Goal: Task Accomplishment & Management: Contribute content

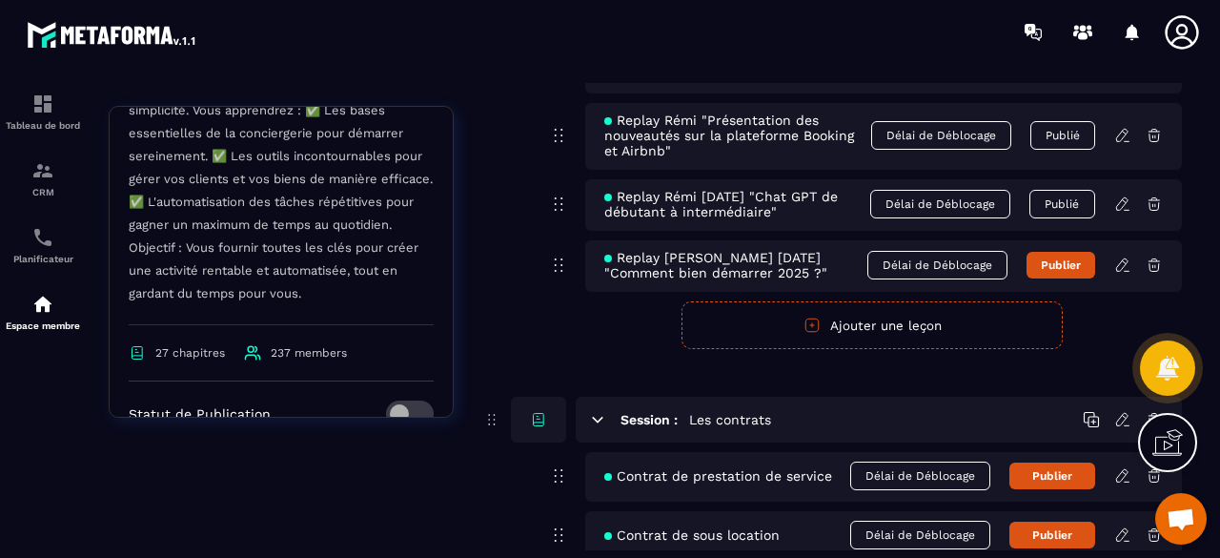
scroll to position [9881, 0]
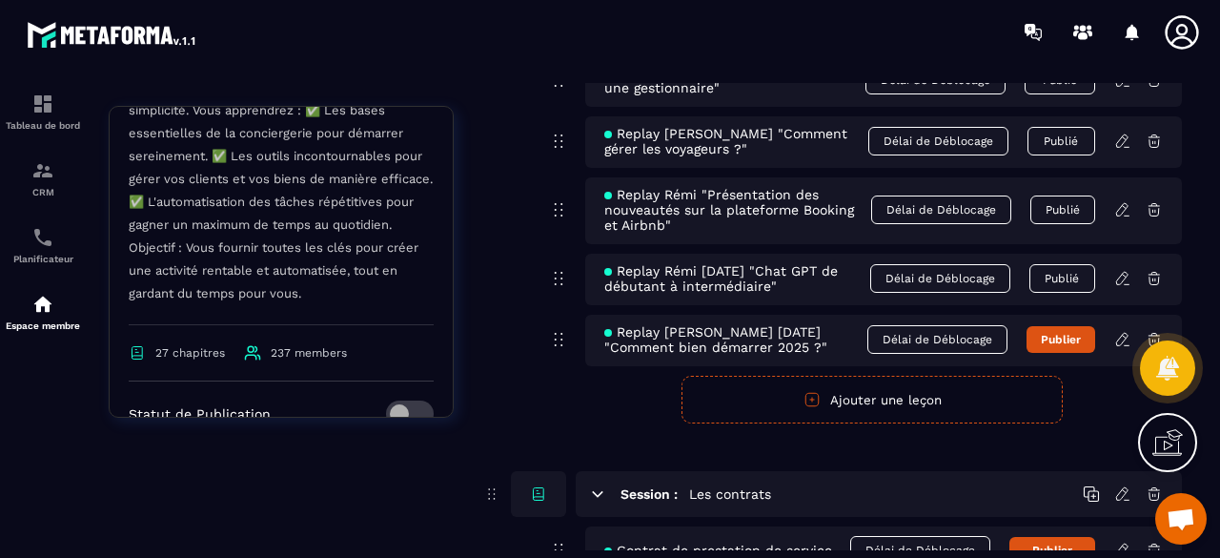
click at [1120, 333] on icon at bounding box center [1121, 339] width 11 height 12
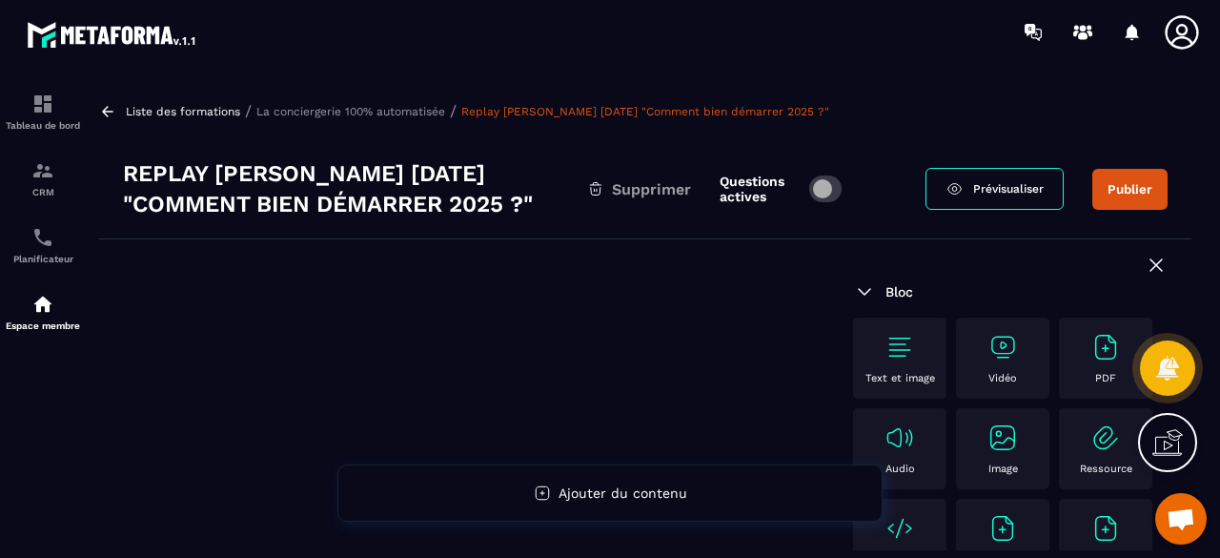
click at [999, 364] on div "Vidéo" at bounding box center [1003, 358] width 74 height 52
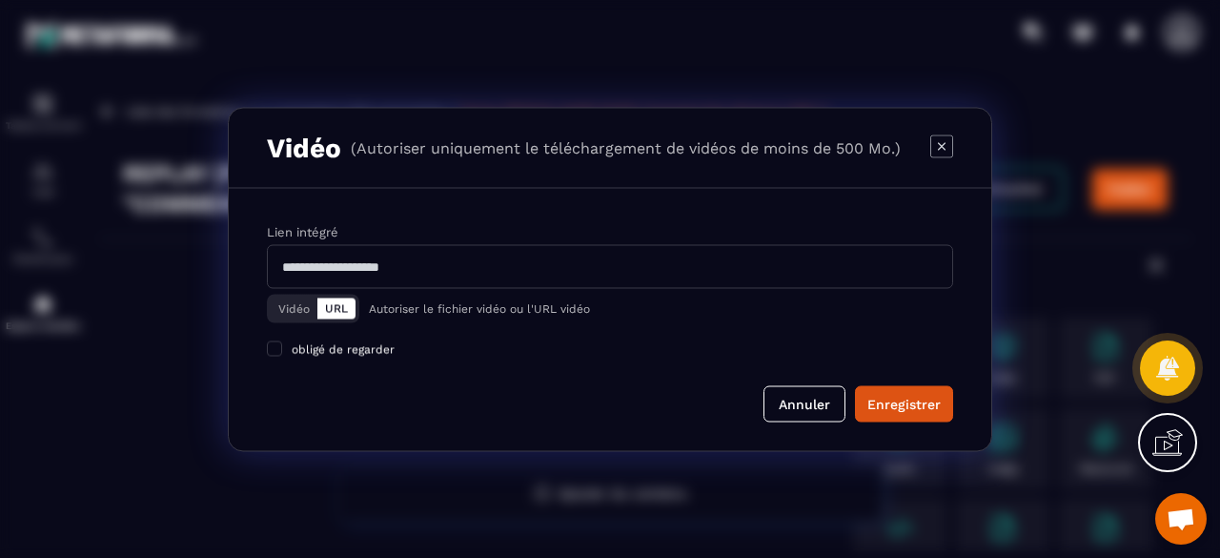
click at [301, 308] on button "Vidéo" at bounding box center [294, 307] width 47 height 21
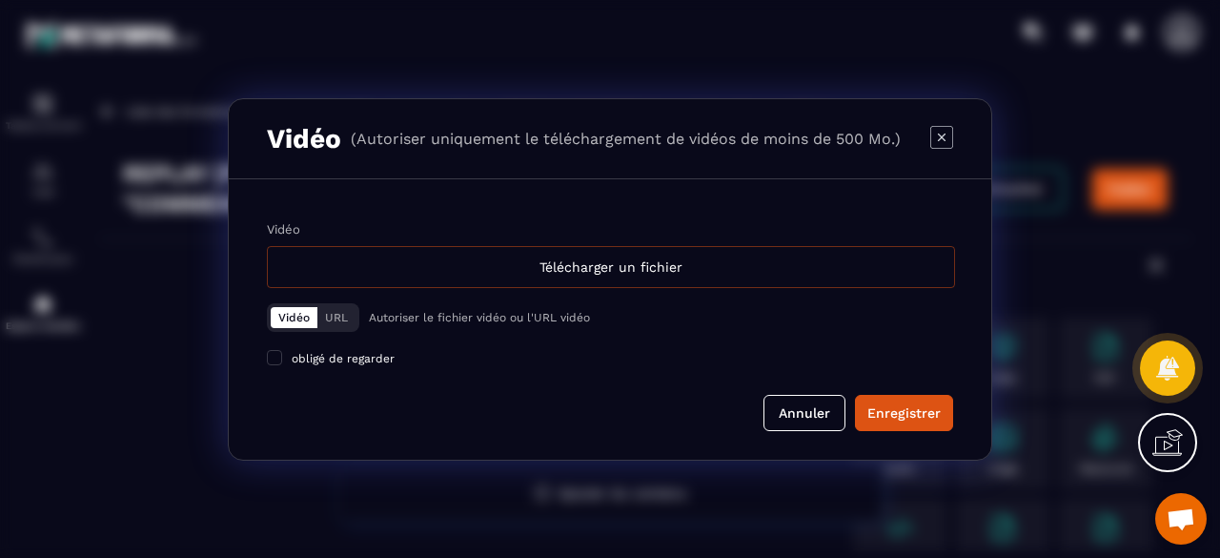
click at [618, 268] on div "Télécharger un fichier" at bounding box center [611, 267] width 688 height 42
click at [0, 0] on input "Vidéo Télécharger un fichier" at bounding box center [0, 0] width 0 height 0
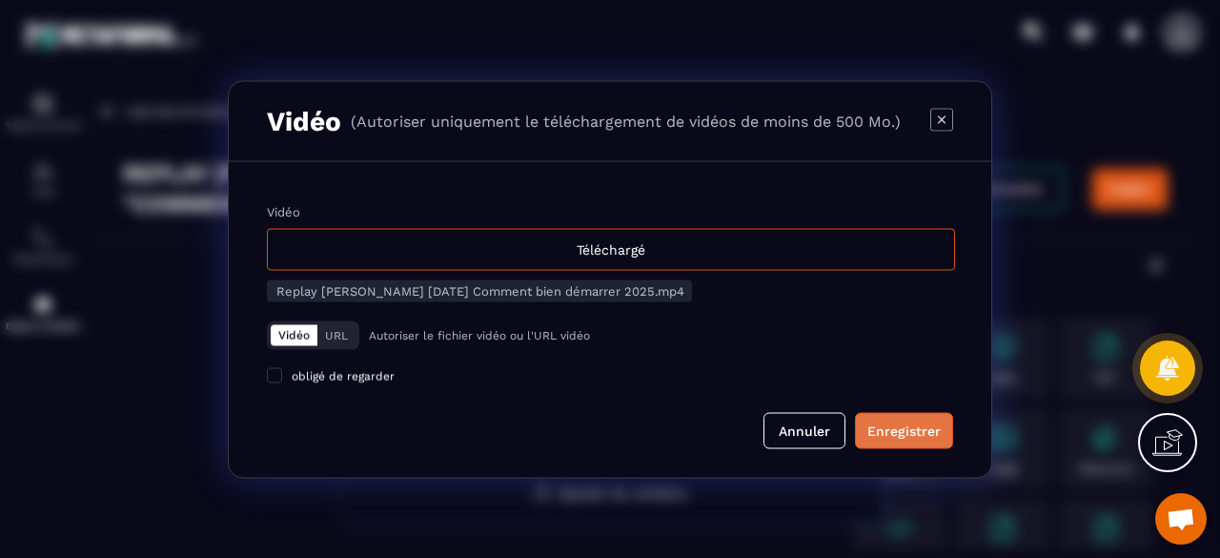
click at [902, 431] on div "Enregistrer" at bounding box center [903, 429] width 73 height 19
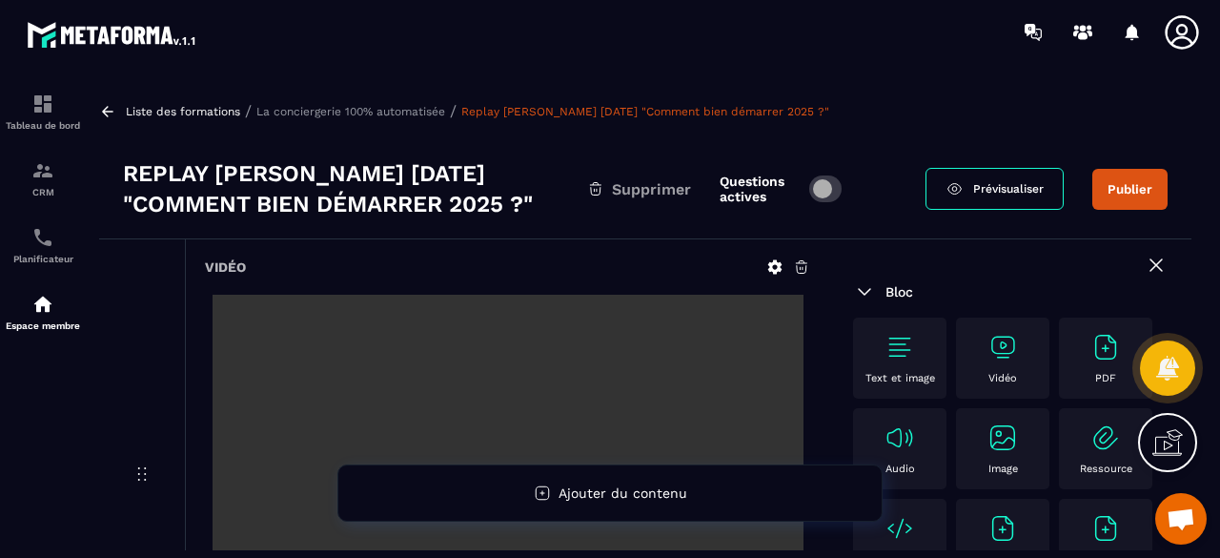
click at [1135, 188] on button "Publier" at bounding box center [1129, 189] width 75 height 41
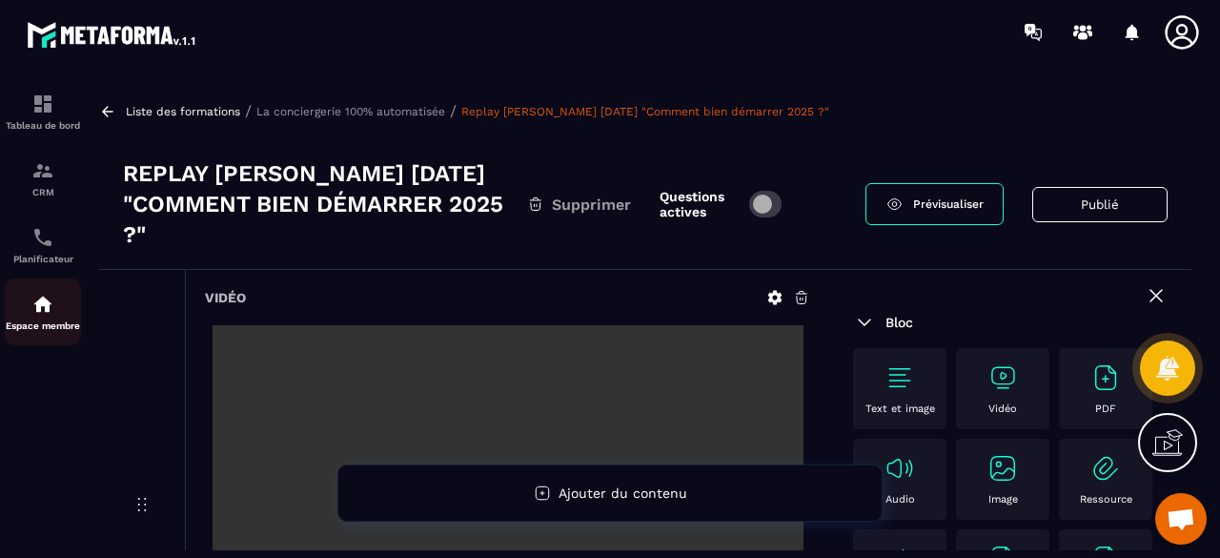
click at [52, 318] on div "Espace membre" at bounding box center [43, 312] width 76 height 38
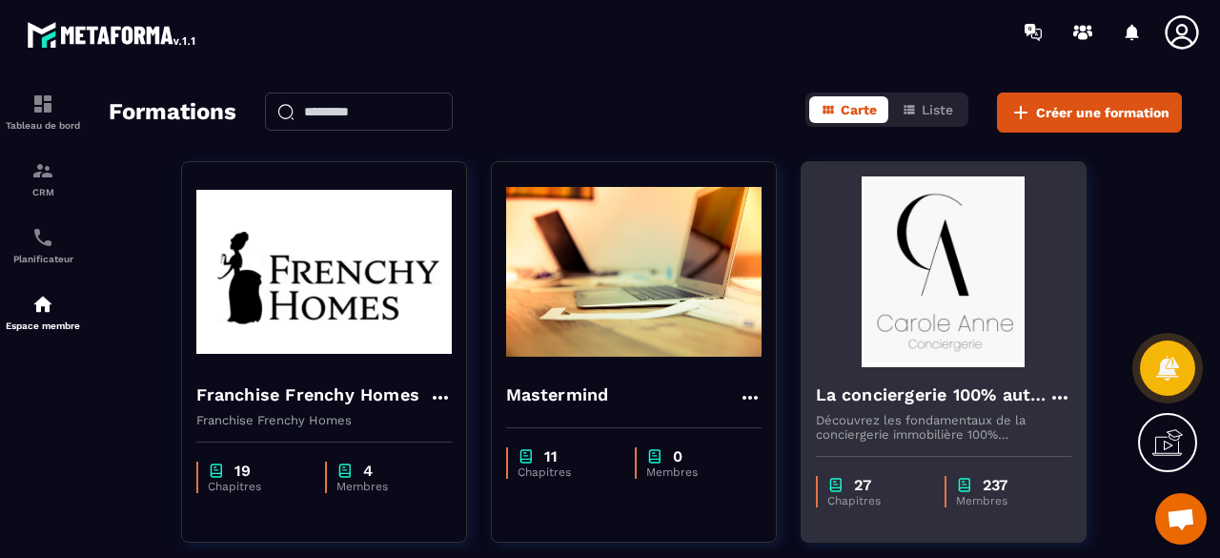
scroll to position [95, 0]
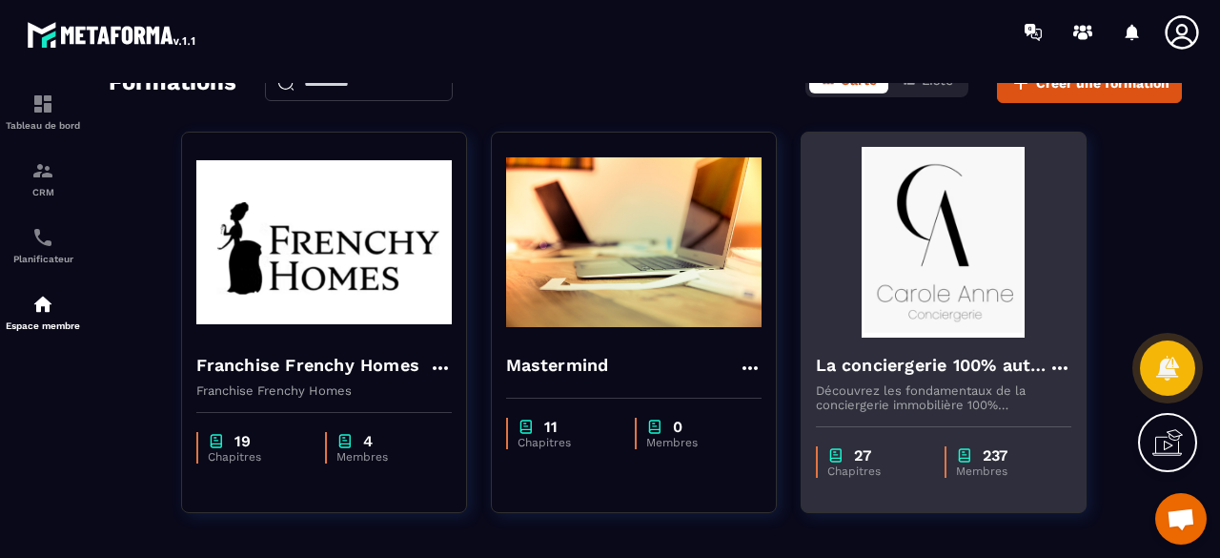
click at [956, 290] on img at bounding box center [943, 242] width 255 height 191
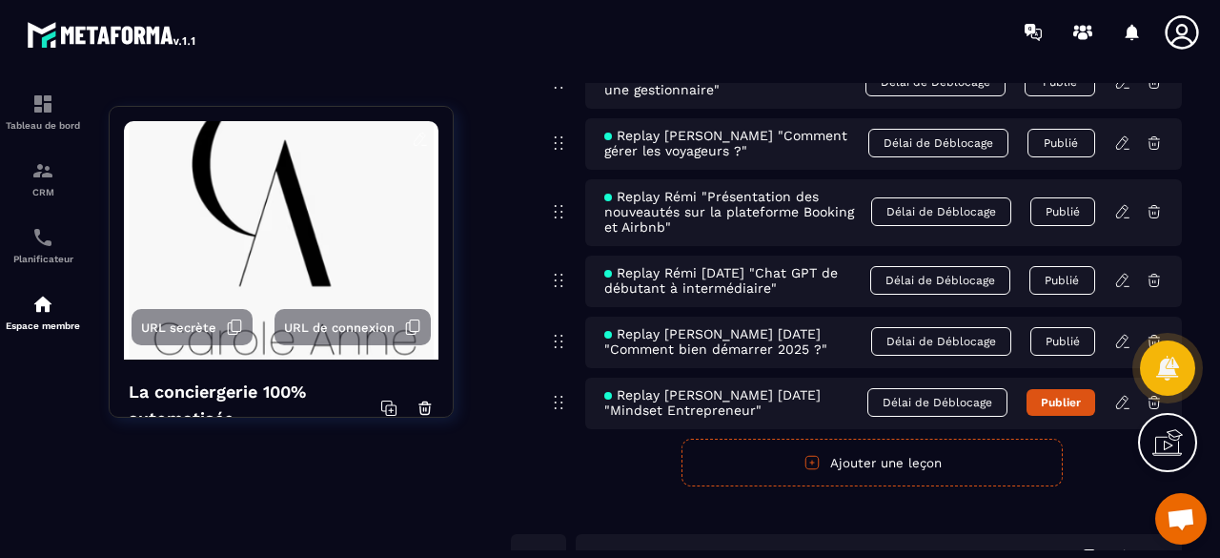
scroll to position [9913, 0]
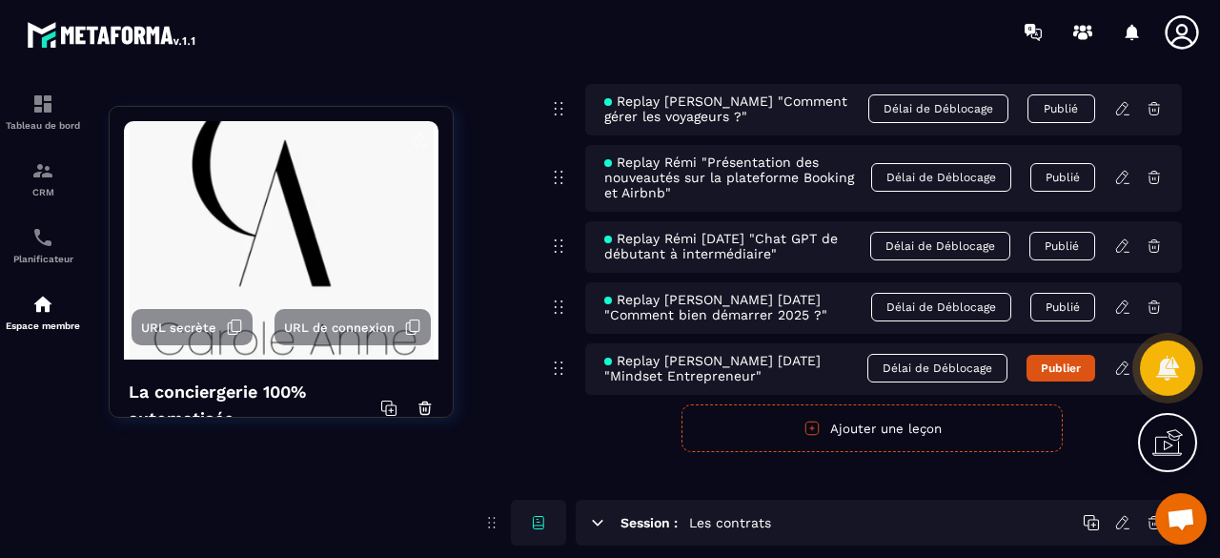
click at [1118, 359] on icon at bounding box center [1122, 367] width 17 height 17
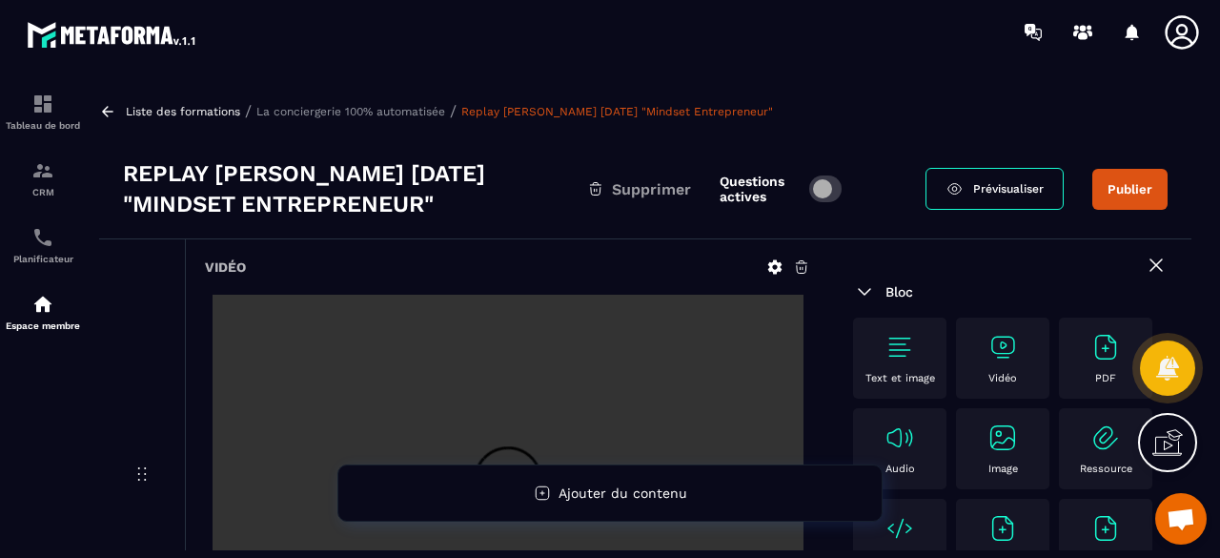
click at [1103, 191] on button "Publier" at bounding box center [1129, 189] width 75 height 41
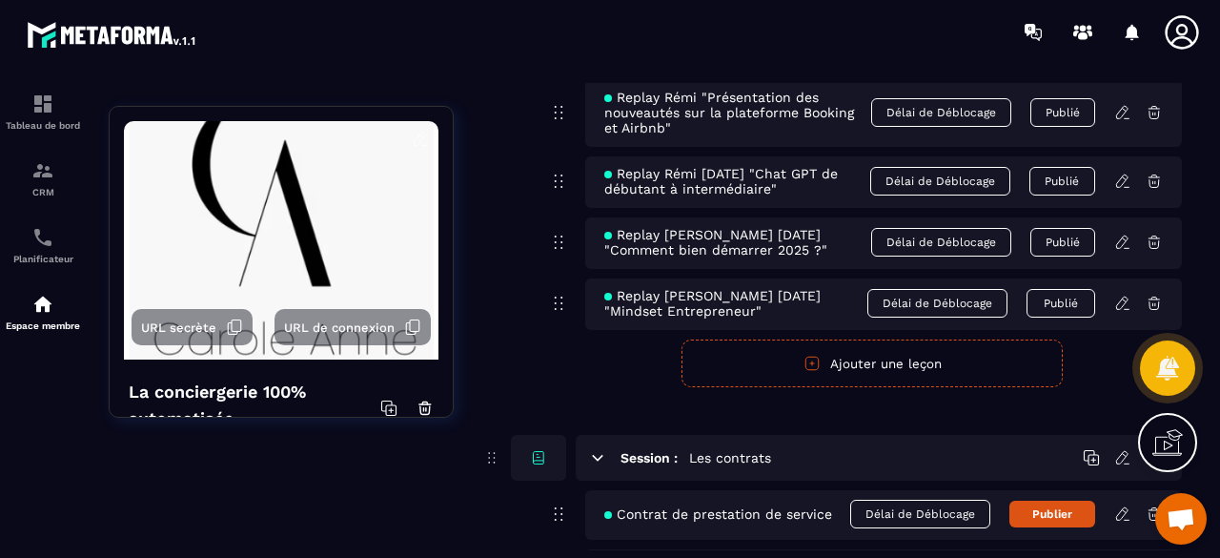
scroll to position [10009, 0]
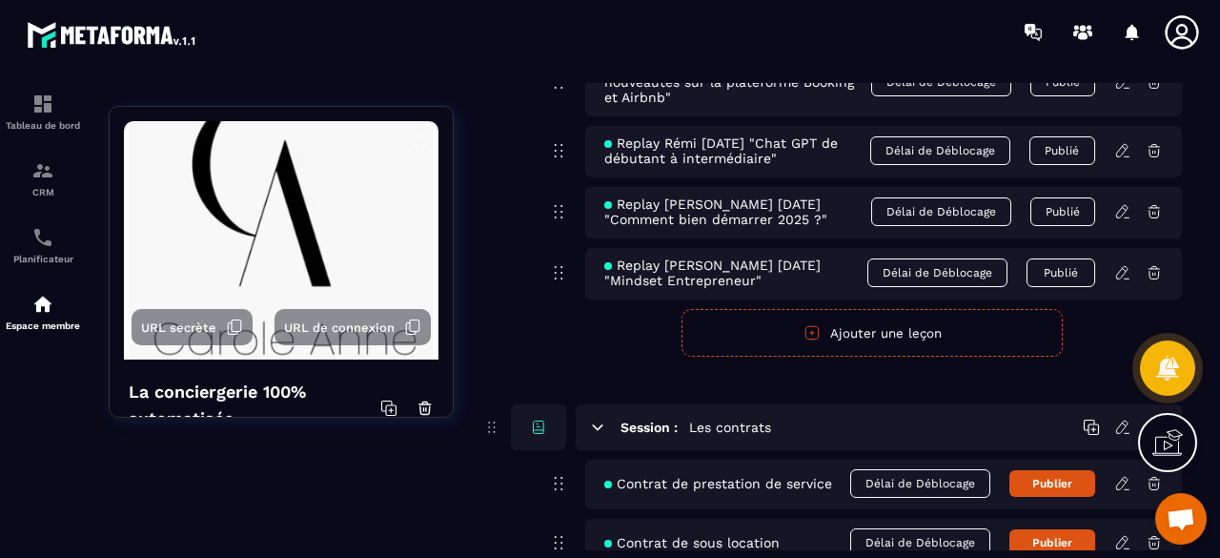
click at [881, 316] on button "Ajouter une leçon" at bounding box center [872, 333] width 381 height 48
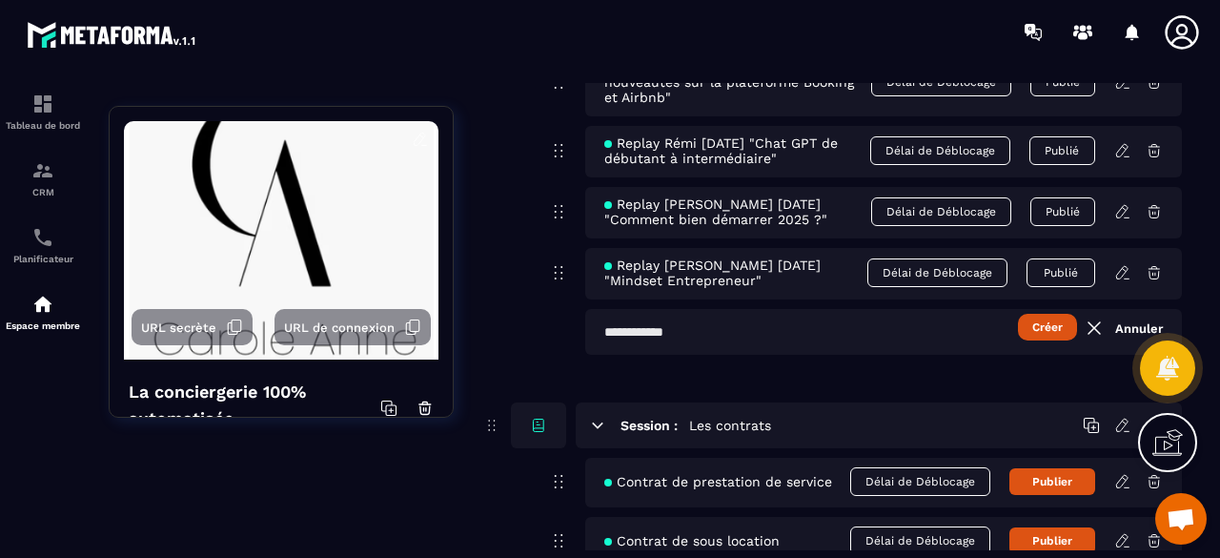
click at [745, 316] on input "text" at bounding box center [883, 332] width 597 height 46
paste input "**********"
type input "**********"
click at [1027, 318] on button "Créer" at bounding box center [1047, 327] width 59 height 27
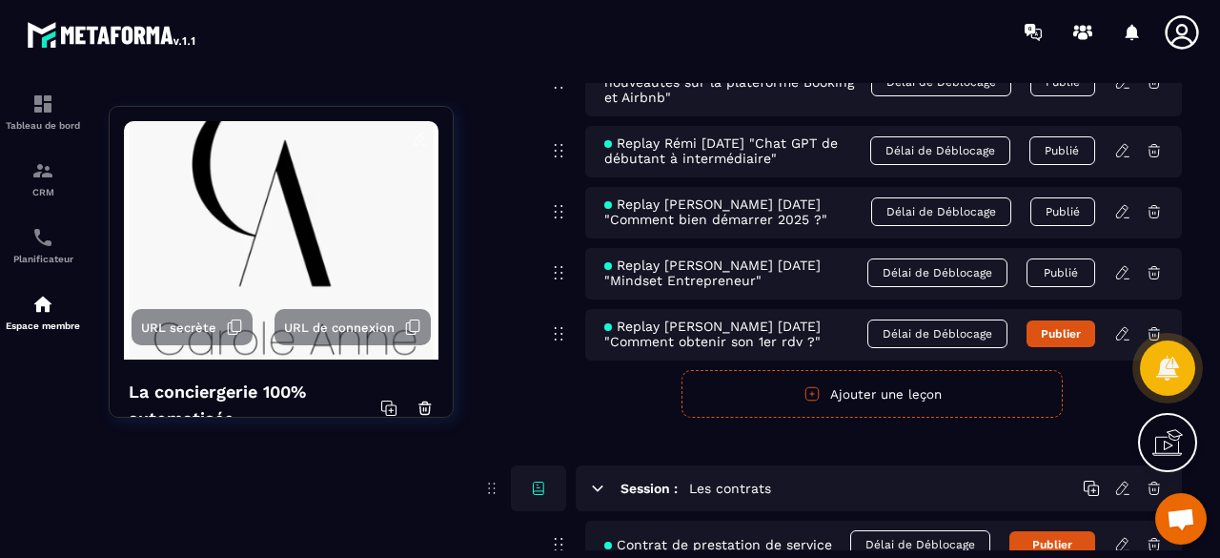
click at [1121, 325] on icon at bounding box center [1122, 333] width 17 height 17
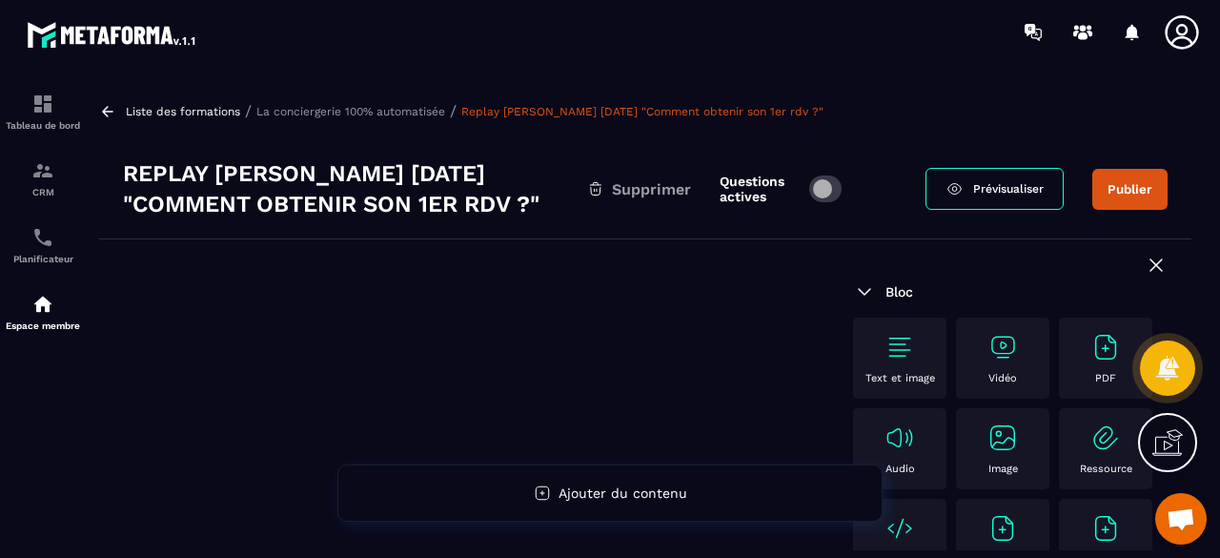
click at [1003, 341] on img at bounding box center [1003, 347] width 31 height 31
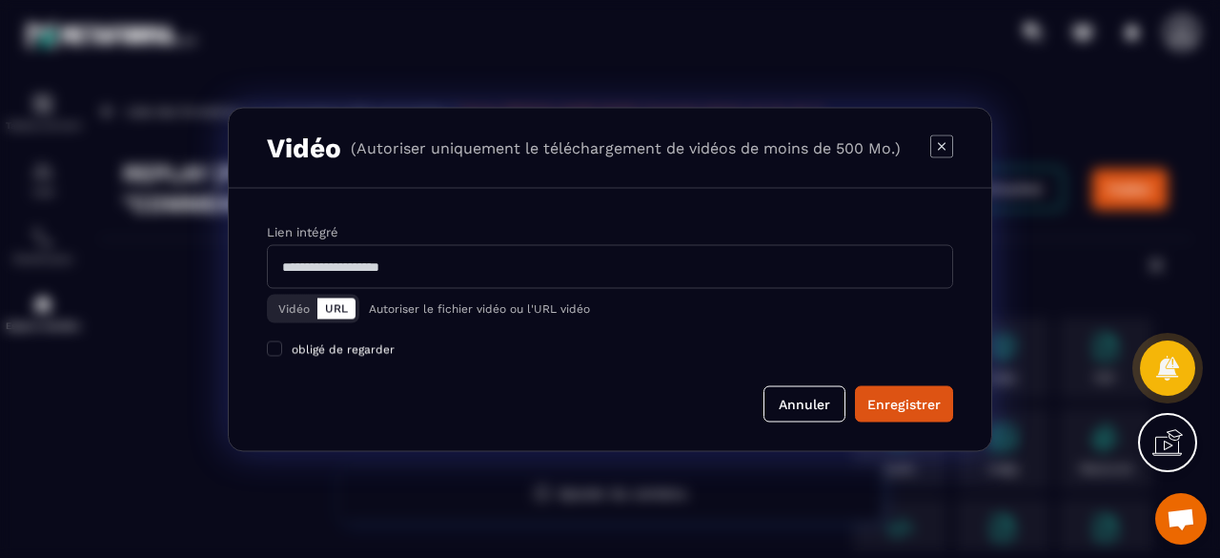
click at [275, 307] on button "Vidéo" at bounding box center [294, 307] width 47 height 21
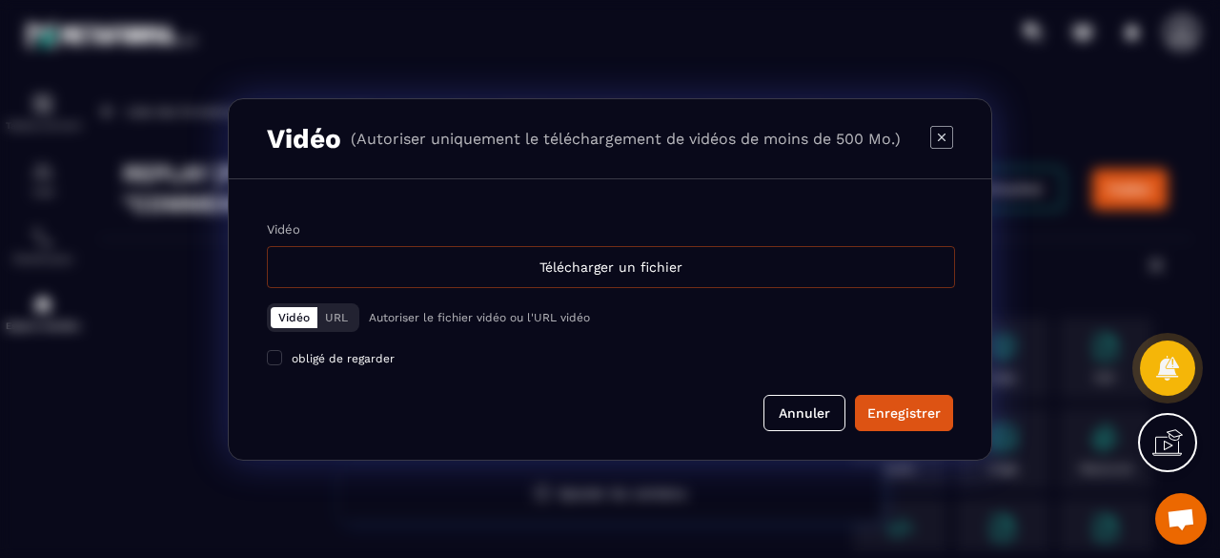
click at [630, 262] on div "Télécharger un fichier" at bounding box center [611, 267] width 688 height 42
click at [0, 0] on input "Vidéo Télécharger un fichier" at bounding box center [0, 0] width 0 height 0
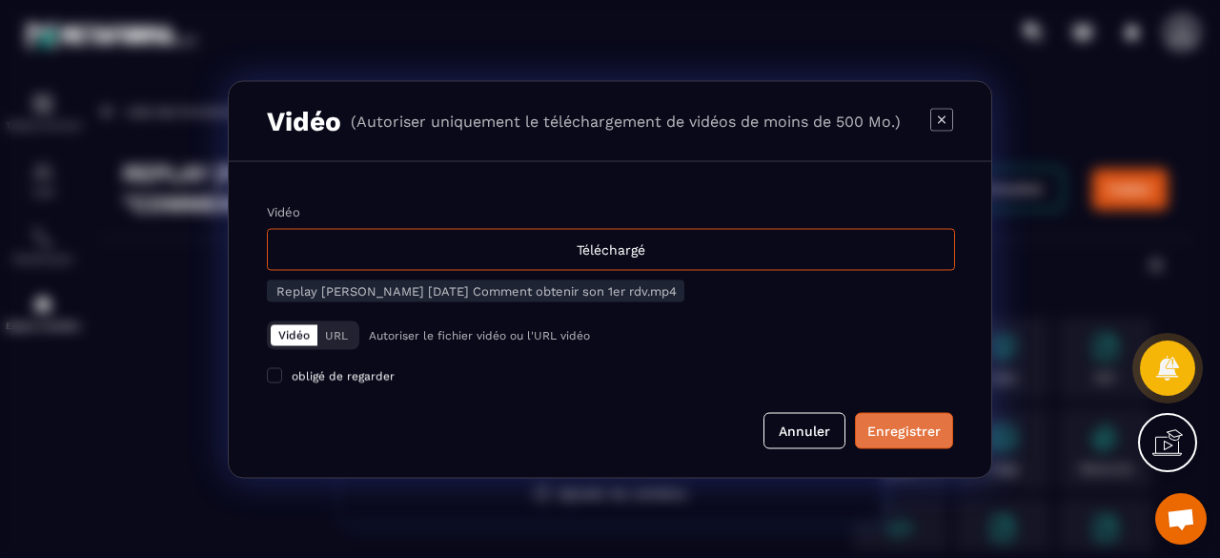
click at [906, 422] on div "Enregistrer" at bounding box center [903, 429] width 73 height 19
click at [665, 399] on form "Vidéo Téléchargé Replay [PERSON_NAME] [DATE] Comment obtenir son 1er rdv.mp4 Vi…" at bounding box center [610, 326] width 686 height 244
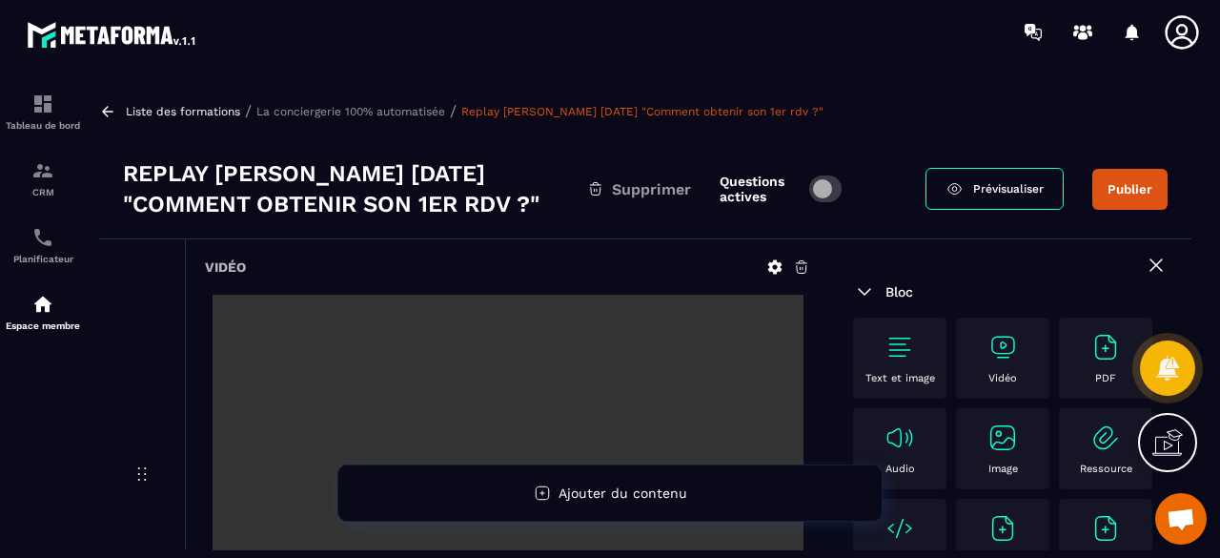
click at [1123, 188] on button "Publier" at bounding box center [1129, 189] width 75 height 41
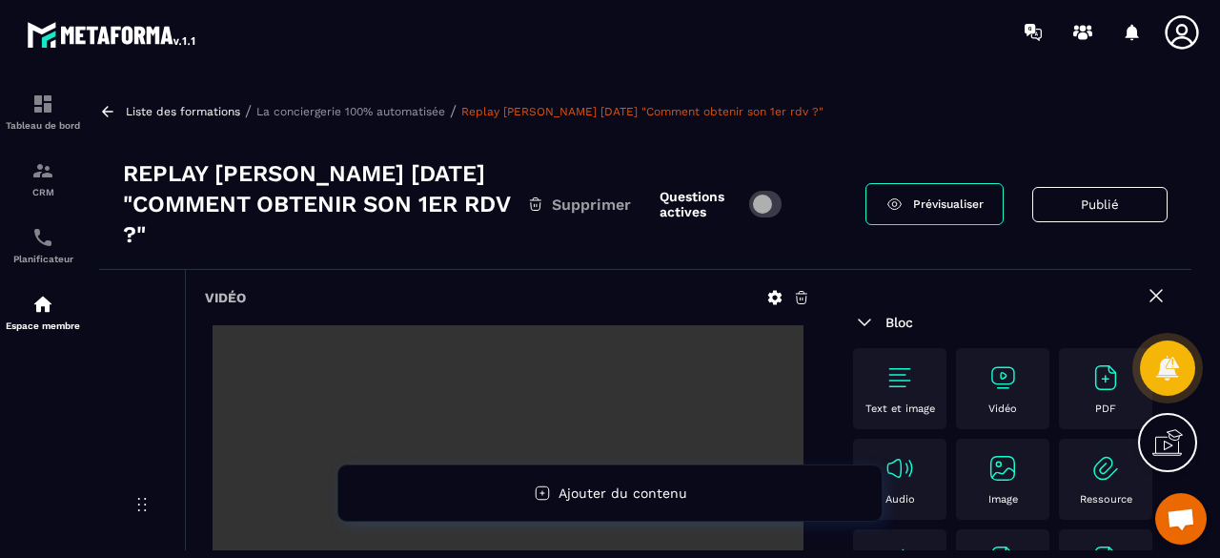
click at [941, 205] on span "Prévisualiser" at bounding box center [948, 203] width 71 height 13
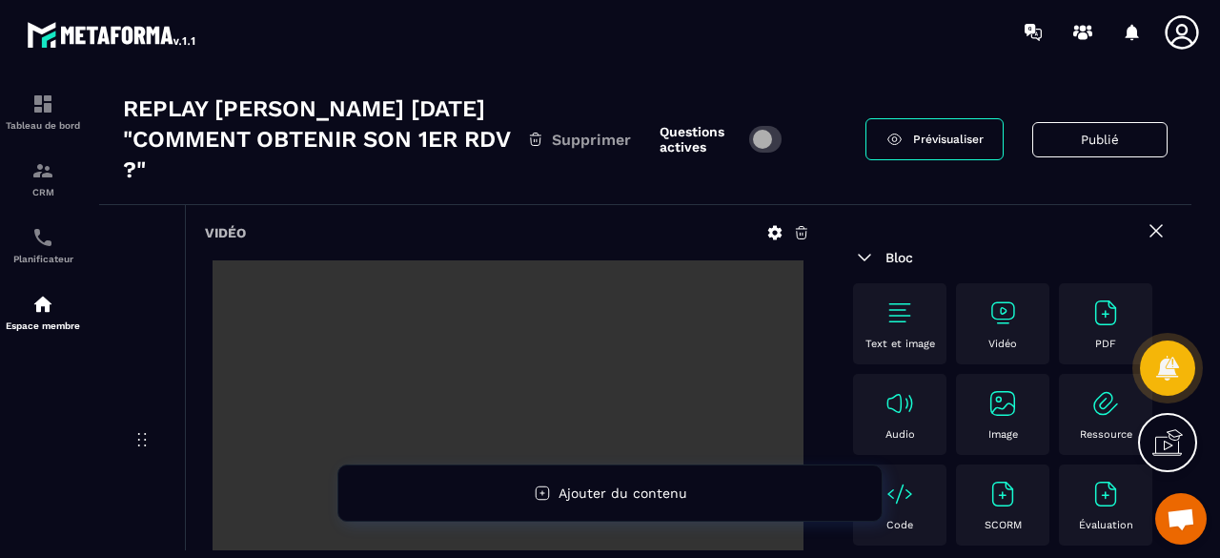
scroll to position [95, 0]
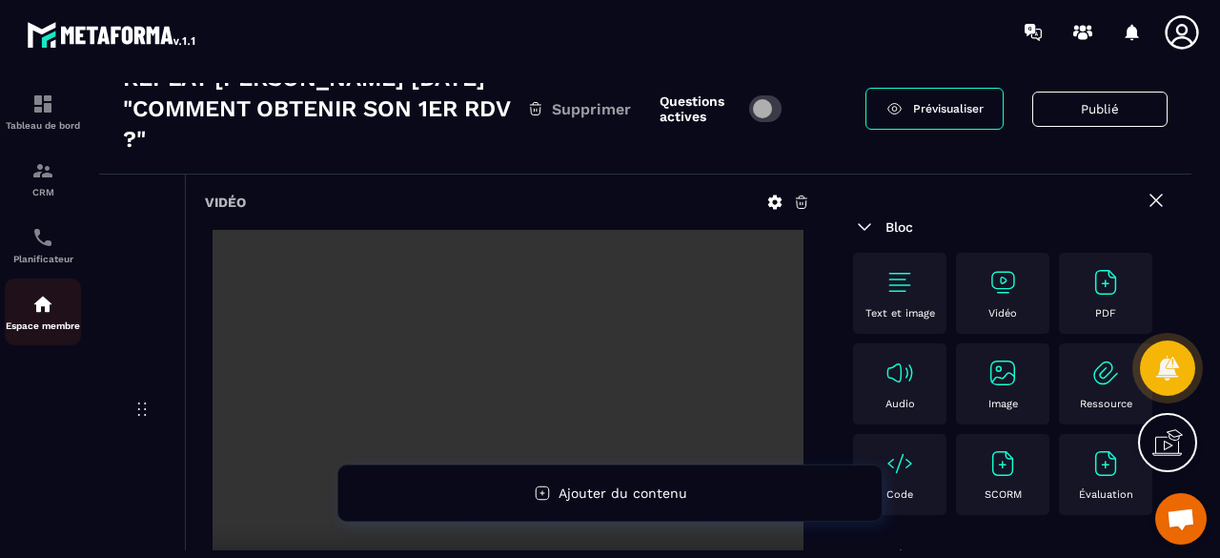
click at [69, 322] on div "Espace membre" at bounding box center [43, 312] width 76 height 38
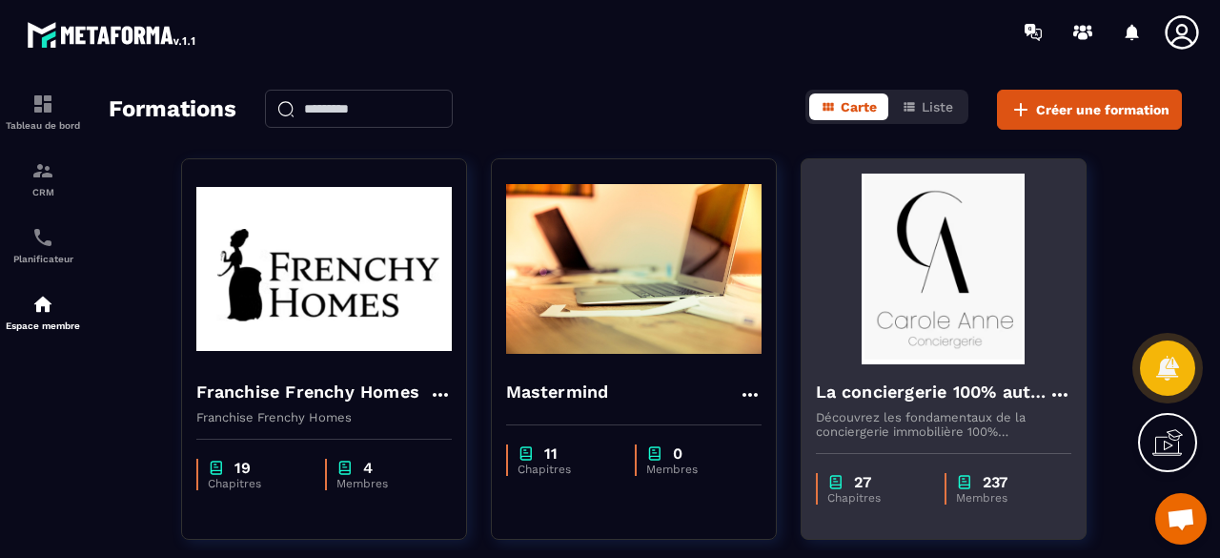
scroll to position [95, 0]
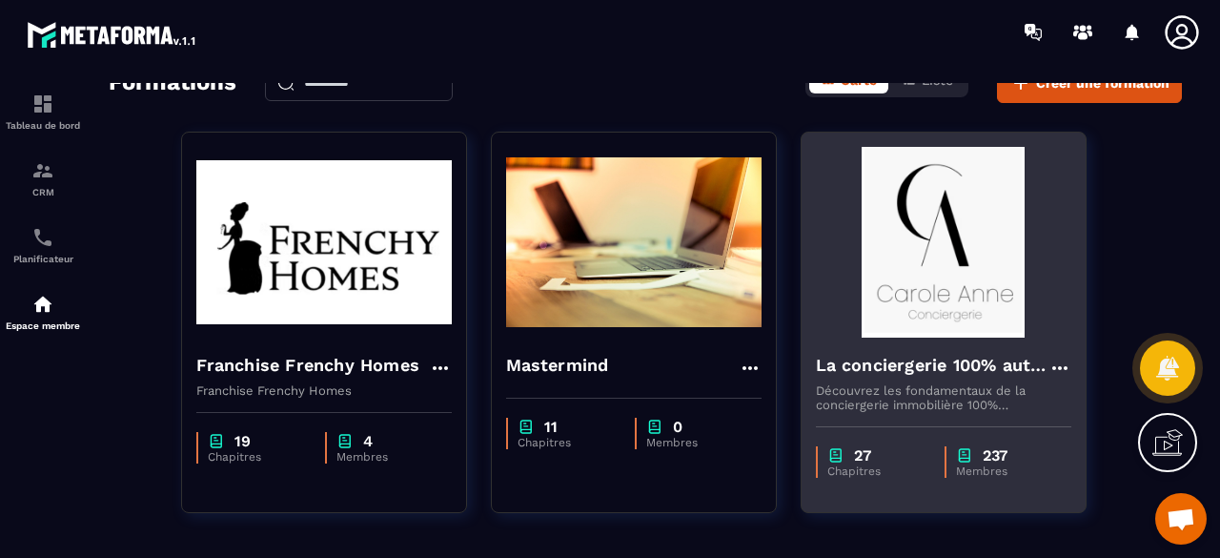
click at [972, 363] on h4 "La conciergerie 100% automatisée" at bounding box center [932, 365] width 233 height 27
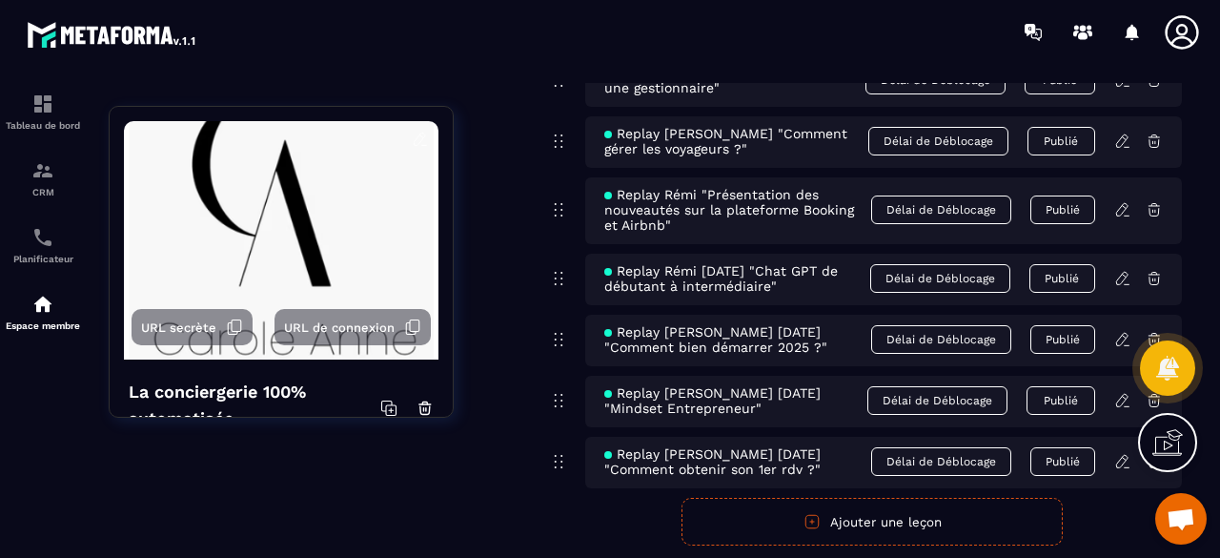
scroll to position [9913, 0]
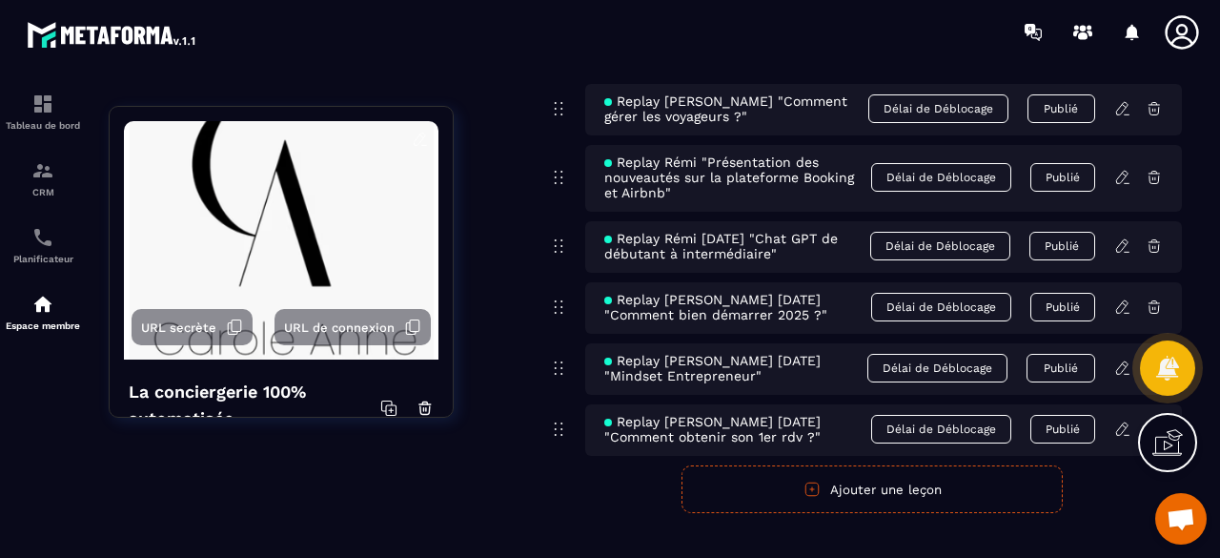
click at [856, 481] on button "Ajouter une leçon" at bounding box center [872, 489] width 381 height 48
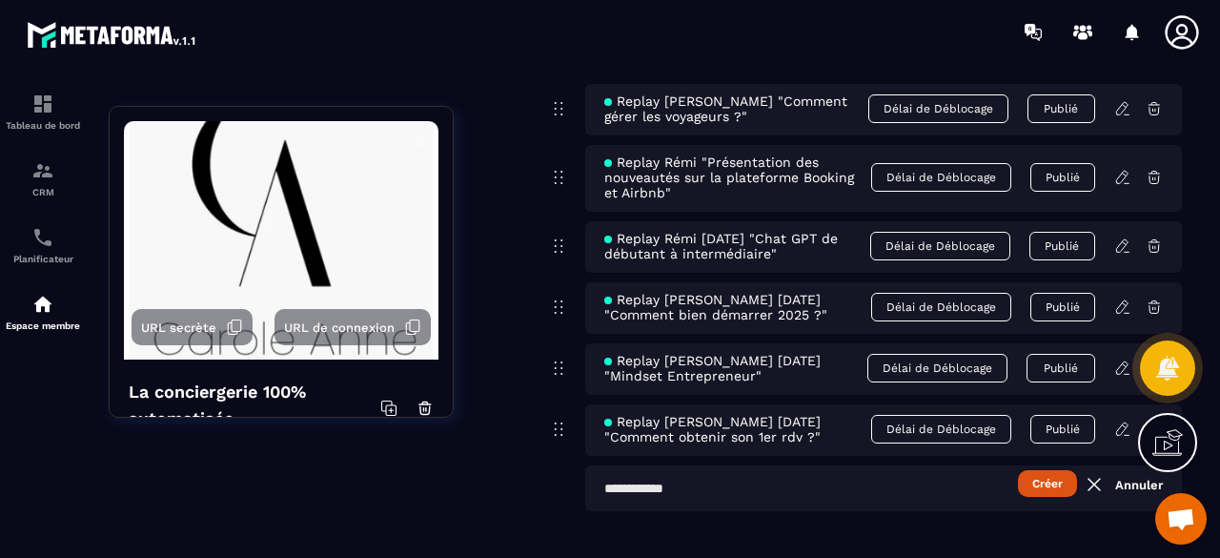
click at [864, 477] on input "text" at bounding box center [883, 488] width 597 height 46
paste input "**********"
type input "**********"
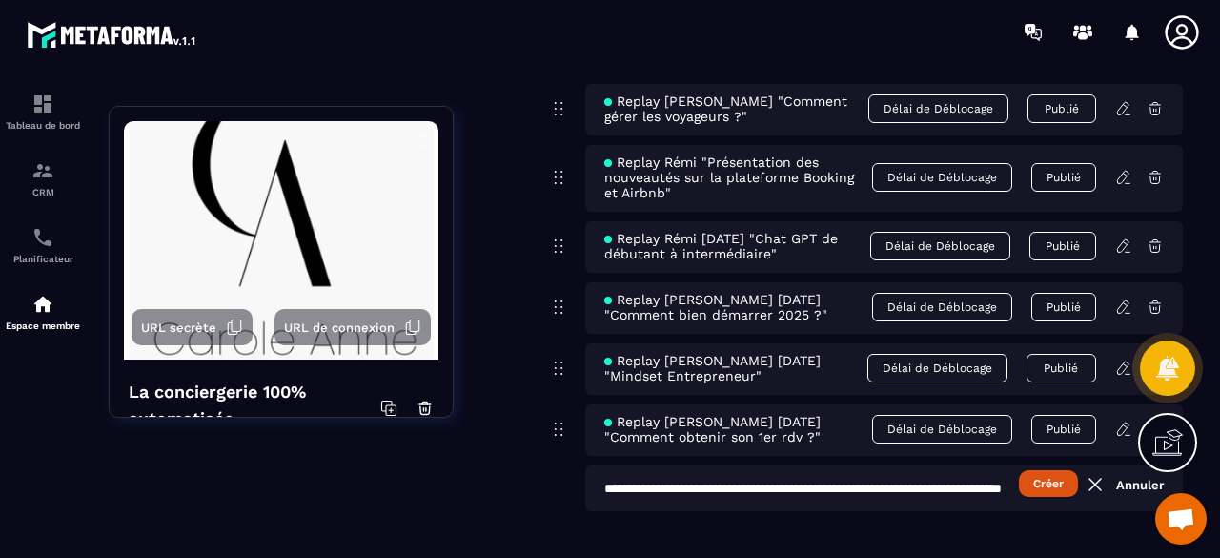
click at [1046, 470] on button "Créer" at bounding box center [1048, 483] width 59 height 27
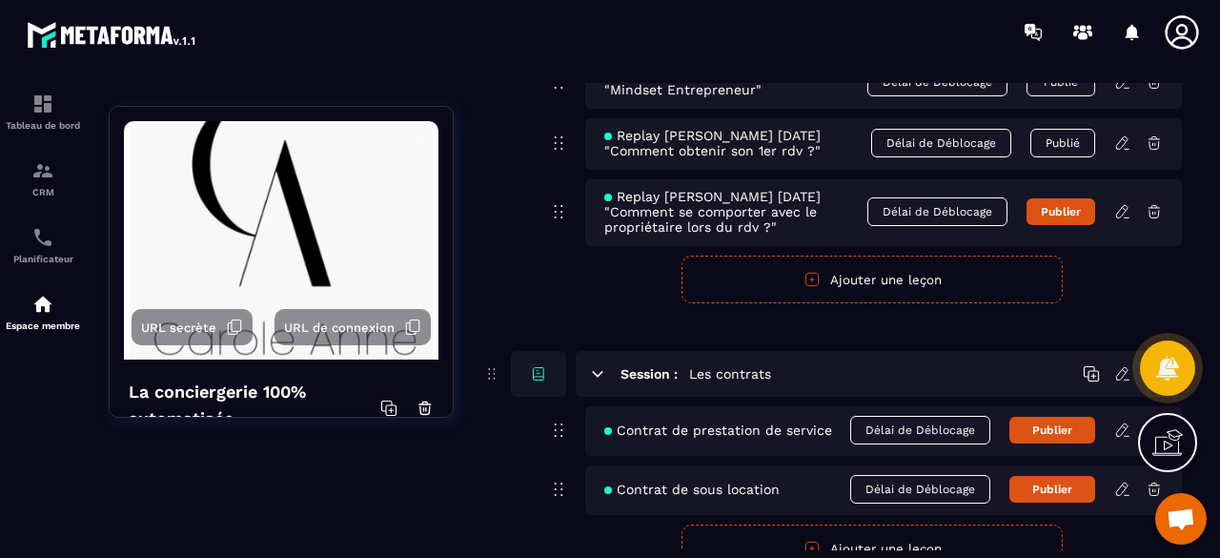
scroll to position [10104, 0]
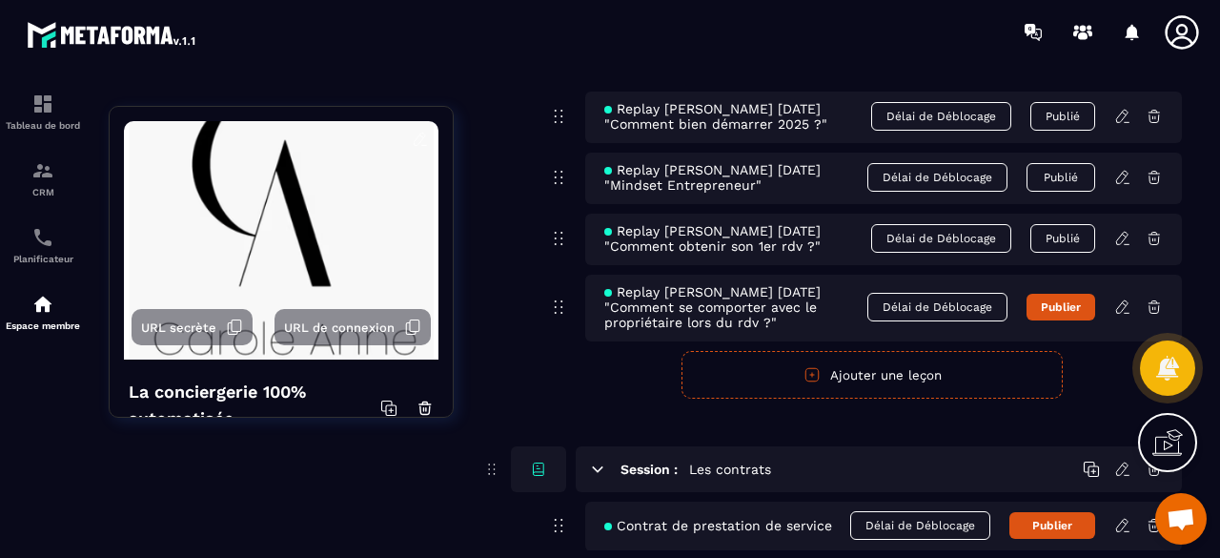
click at [1119, 298] on icon at bounding box center [1122, 306] width 17 height 17
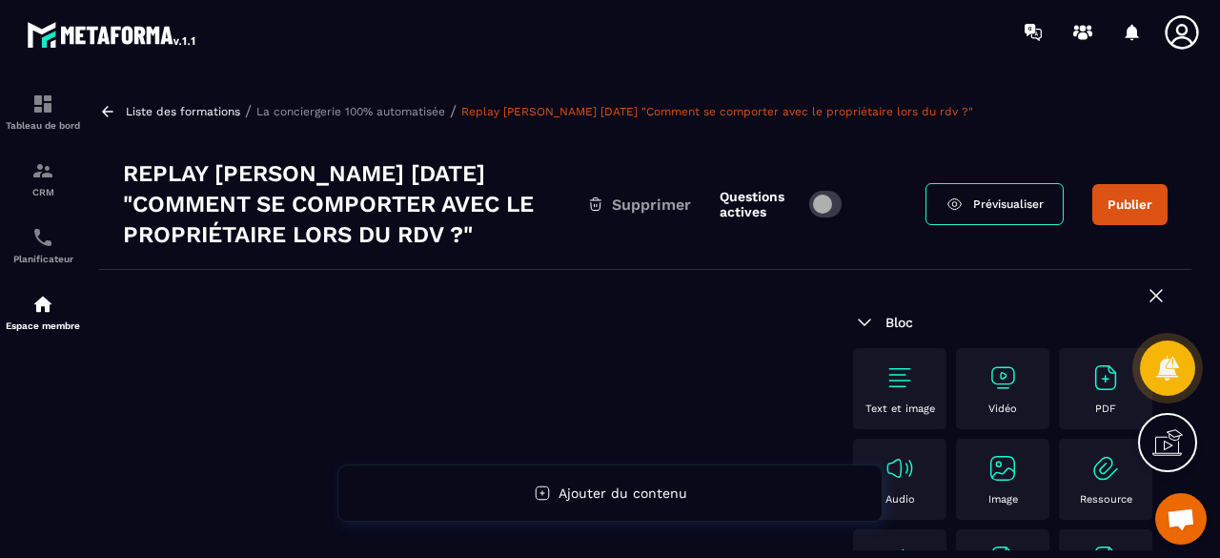
click at [1005, 373] on img at bounding box center [1003, 377] width 31 height 31
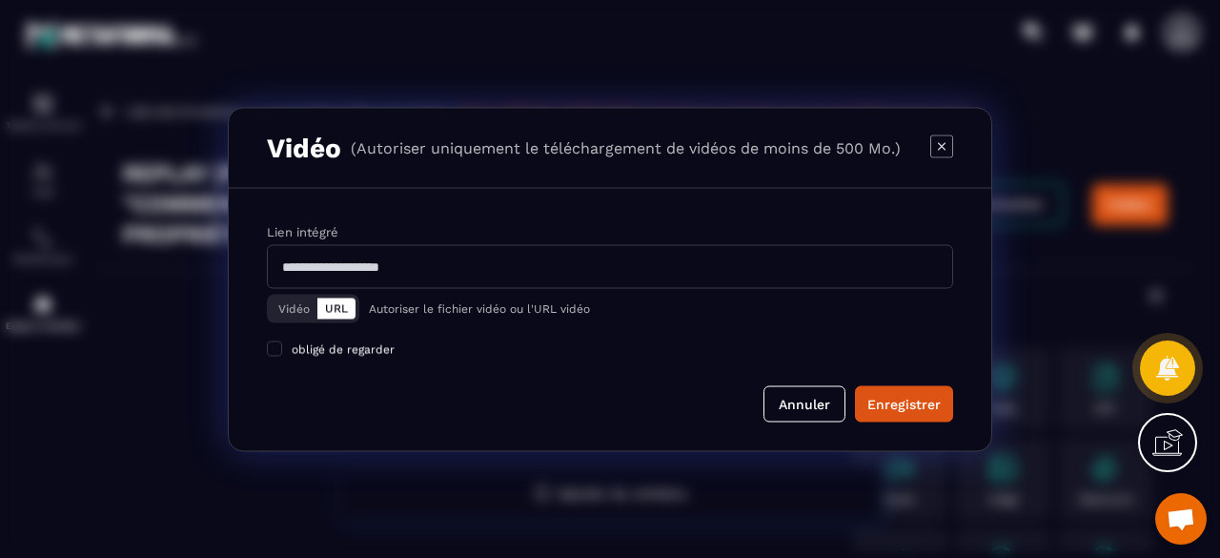
click at [301, 312] on button "Vidéo" at bounding box center [294, 307] width 47 height 21
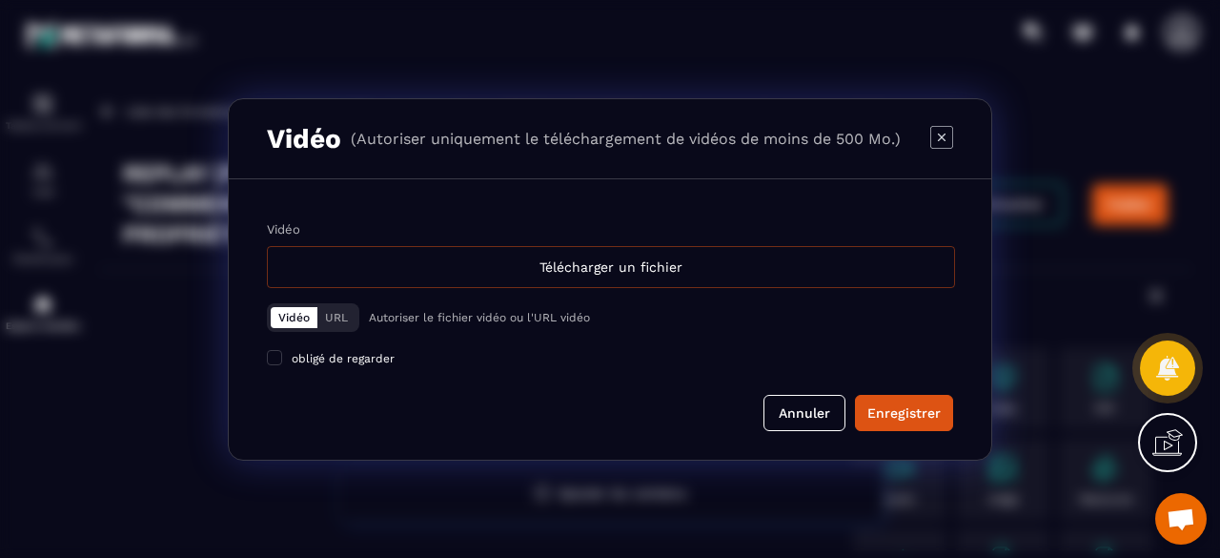
click at [564, 262] on div "Télécharger un fichier" at bounding box center [611, 267] width 688 height 42
click at [0, 0] on input "Vidéo Télécharger un fichier" at bounding box center [0, 0] width 0 height 0
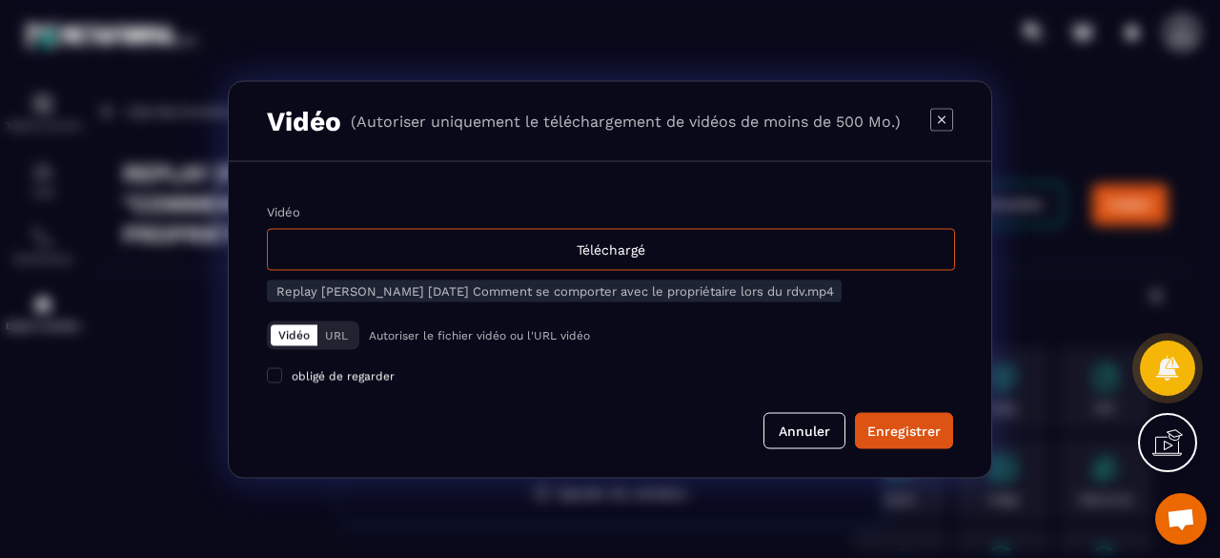
click at [907, 433] on div "Enregistrer" at bounding box center [903, 429] width 73 height 19
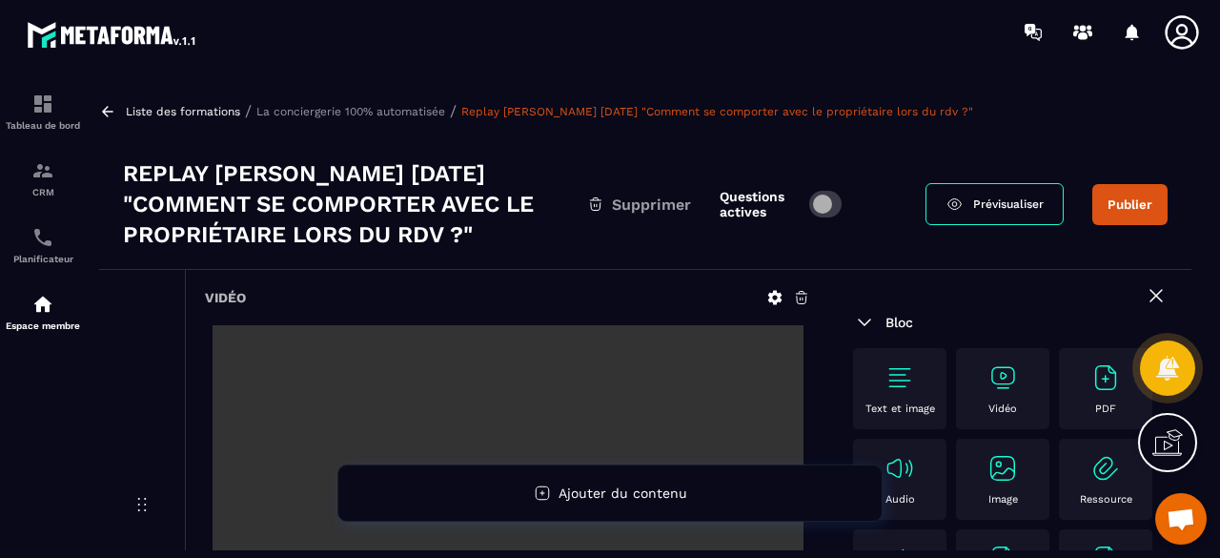
click at [1142, 202] on button "Publier" at bounding box center [1129, 204] width 75 height 41
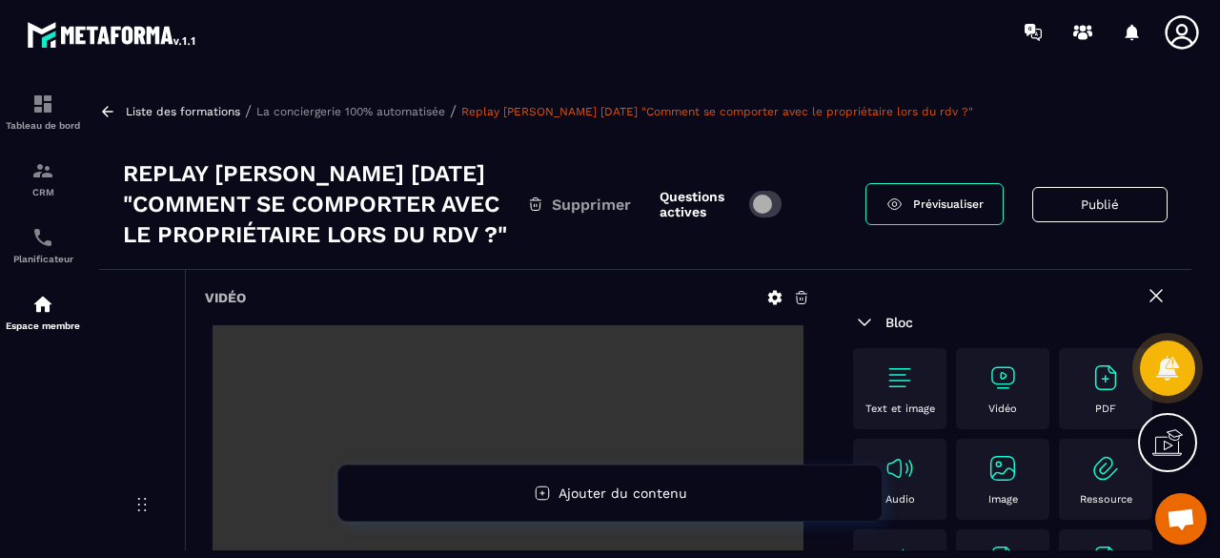
click at [325, 107] on p "La conciergerie 100% automatisée" at bounding box center [350, 111] width 189 height 13
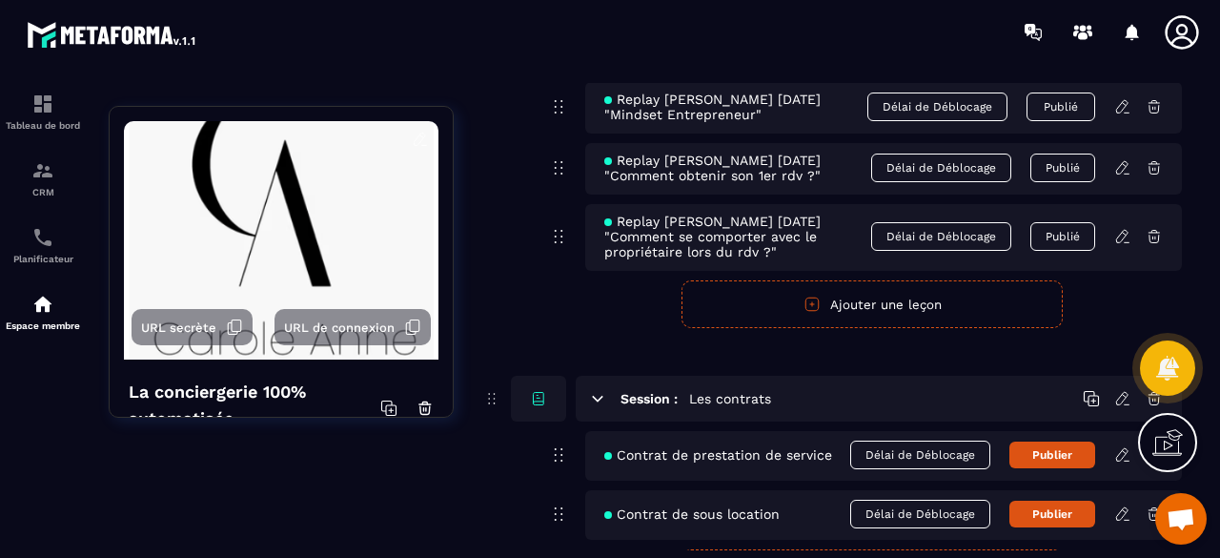
scroll to position [10083, 0]
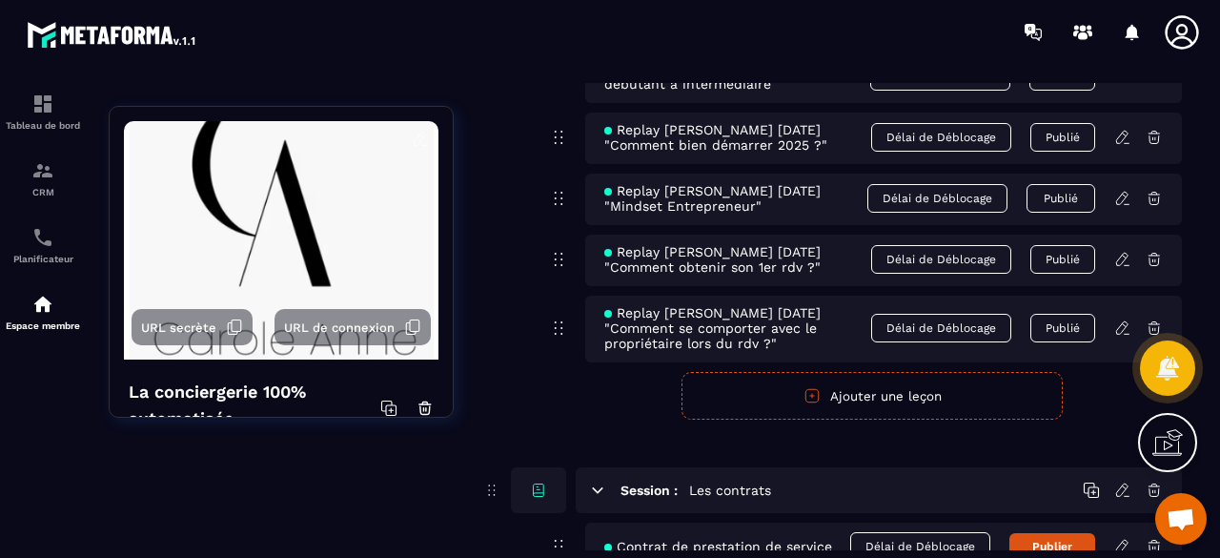
click at [901, 384] on button "Ajouter une leçon" at bounding box center [872, 396] width 381 height 48
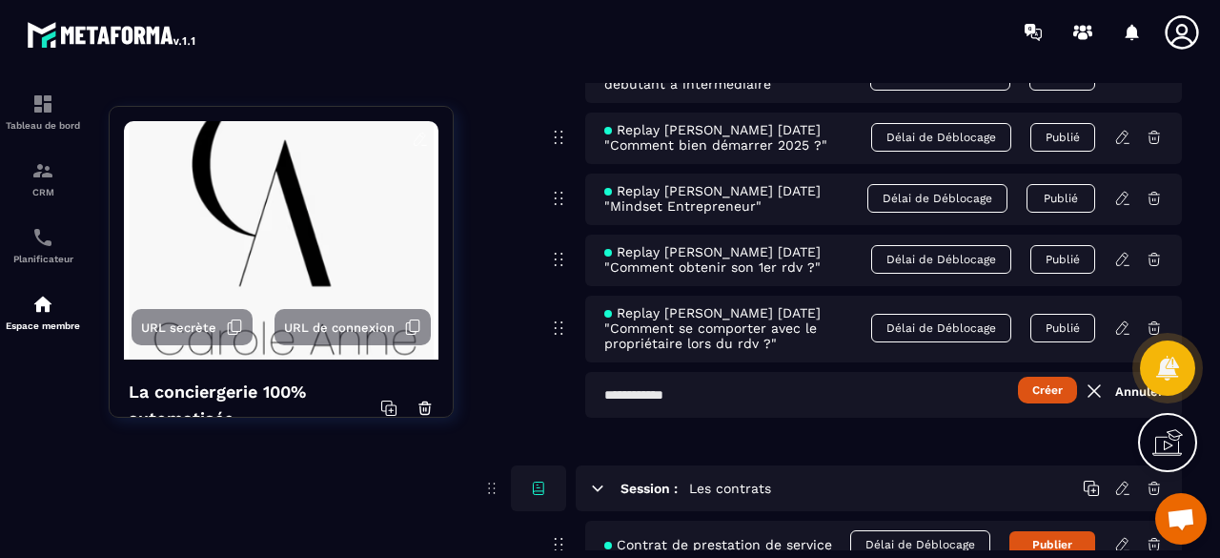
click at [778, 391] on input "text" at bounding box center [883, 395] width 597 height 46
paste input "**********"
type input "**********"
click at [1047, 380] on button "Créer" at bounding box center [1048, 390] width 59 height 27
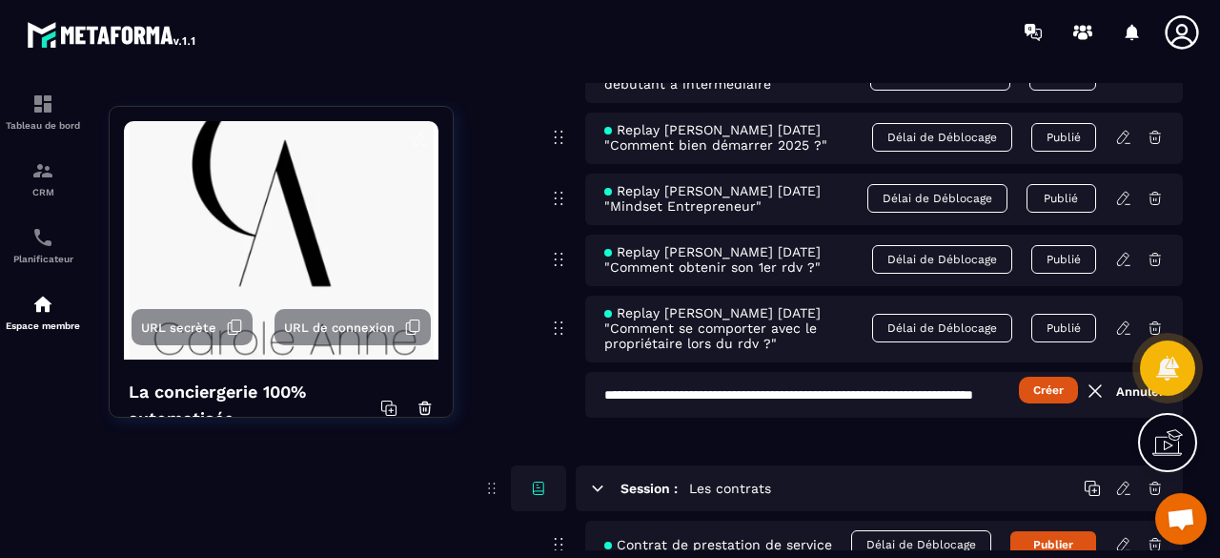
scroll to position [0, 0]
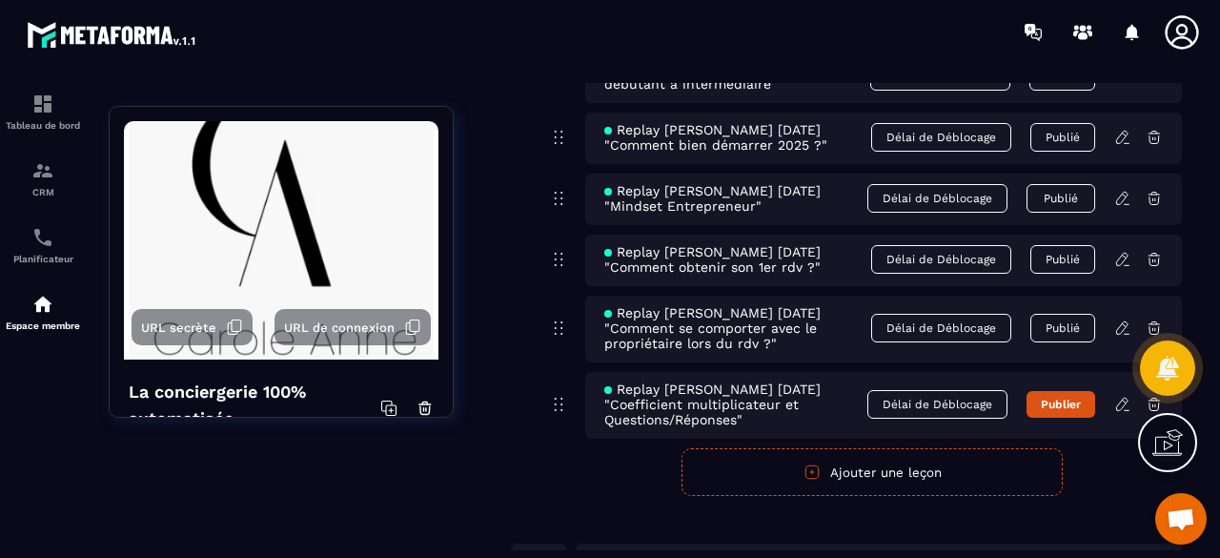
click at [1121, 396] on icon at bounding box center [1122, 404] width 17 height 17
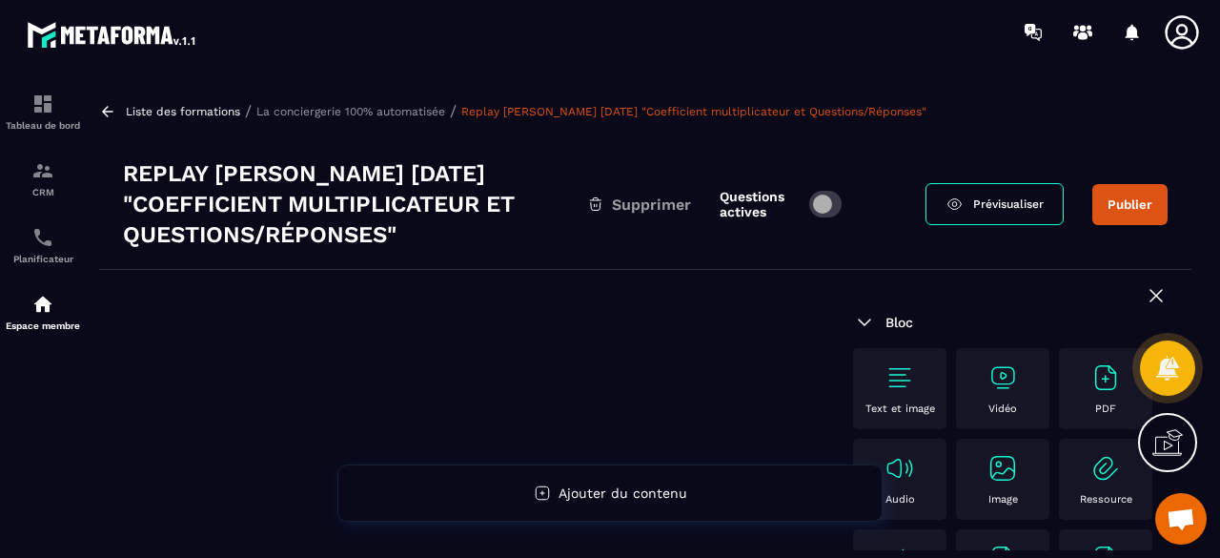
click at [1010, 383] on img at bounding box center [1003, 377] width 31 height 31
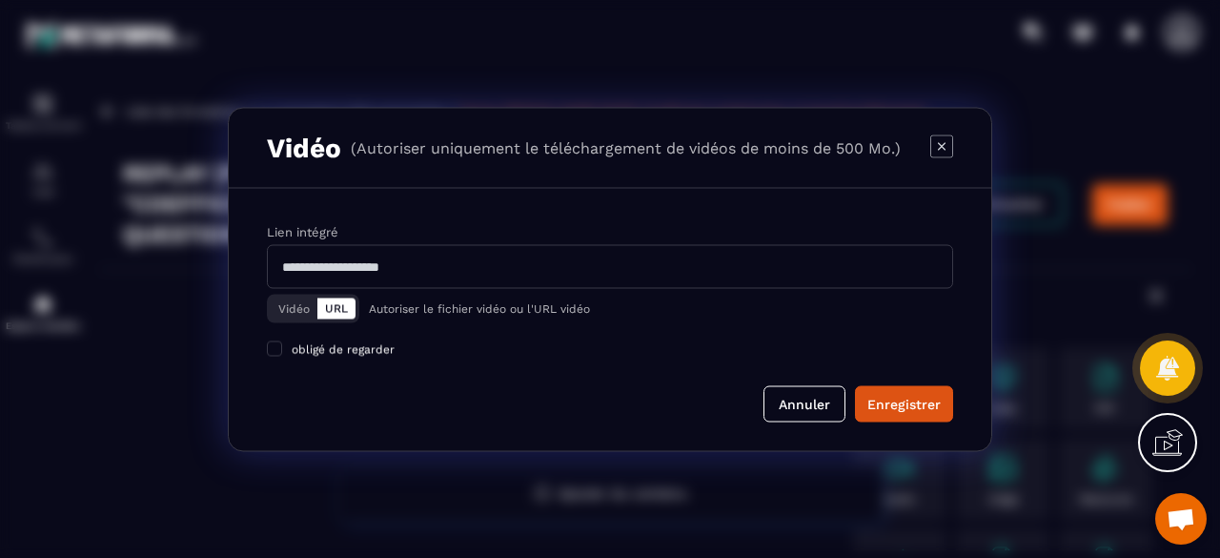
click at [297, 299] on button "Vidéo" at bounding box center [294, 307] width 47 height 21
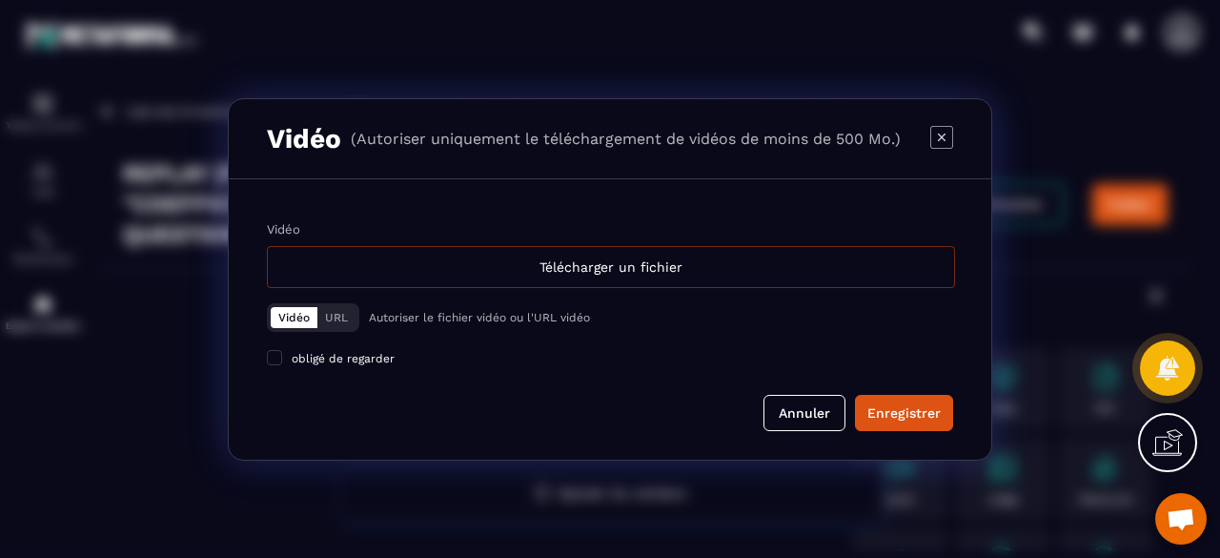
click at [538, 269] on div "Télécharger un fichier" at bounding box center [611, 267] width 688 height 42
click at [0, 0] on input "Vidéo Télécharger un fichier" at bounding box center [0, 0] width 0 height 0
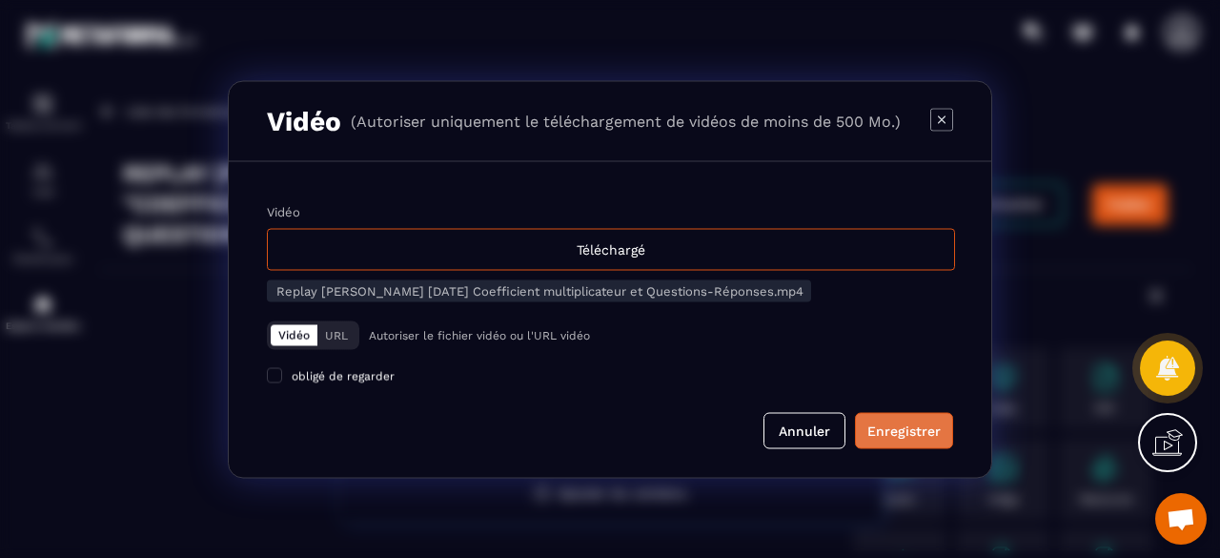
click at [923, 434] on div "Enregistrer" at bounding box center [903, 429] width 73 height 19
click at [729, 411] on form "Vidéo Téléchargé Replay [PERSON_NAME] [DATE] Coefficient multiplicateur et Ques…" at bounding box center [610, 326] width 686 height 244
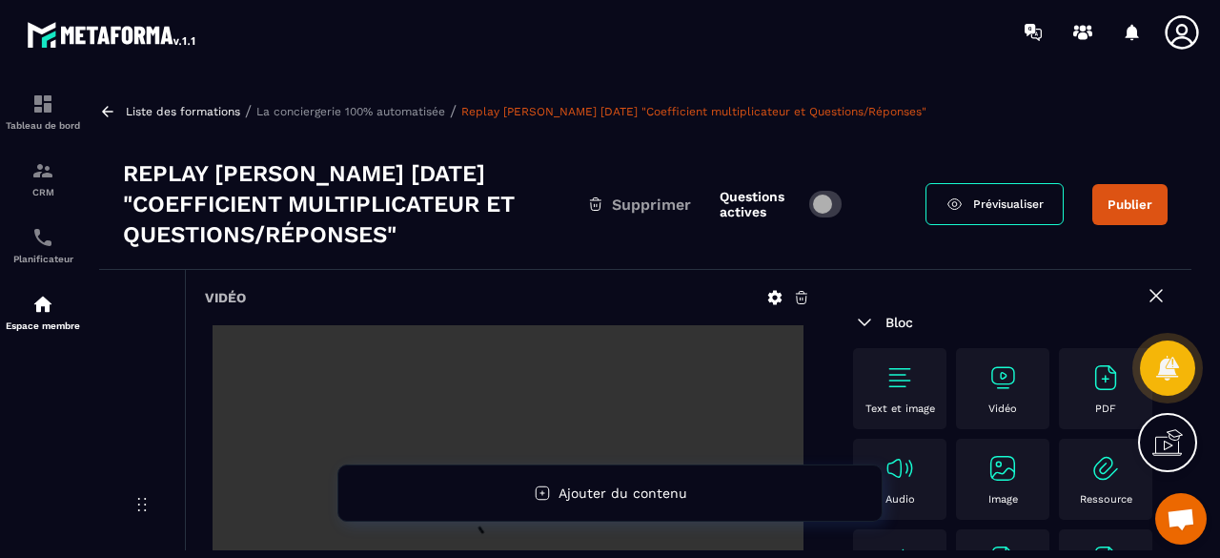
click at [1142, 205] on button "Publier" at bounding box center [1129, 204] width 75 height 41
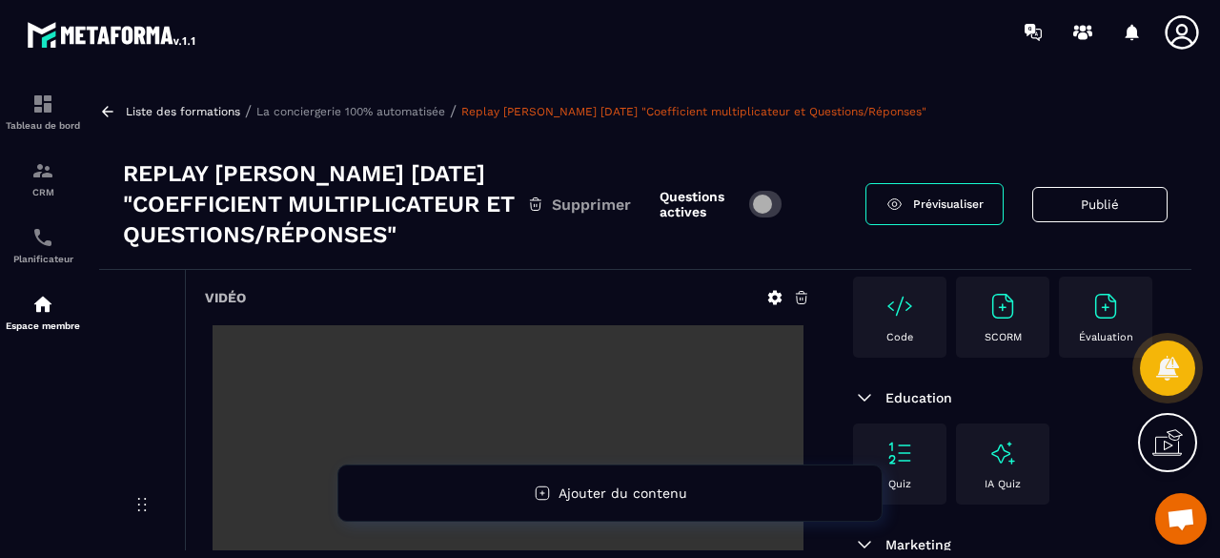
click at [209, 111] on p "Liste des formations" at bounding box center [183, 111] width 114 height 13
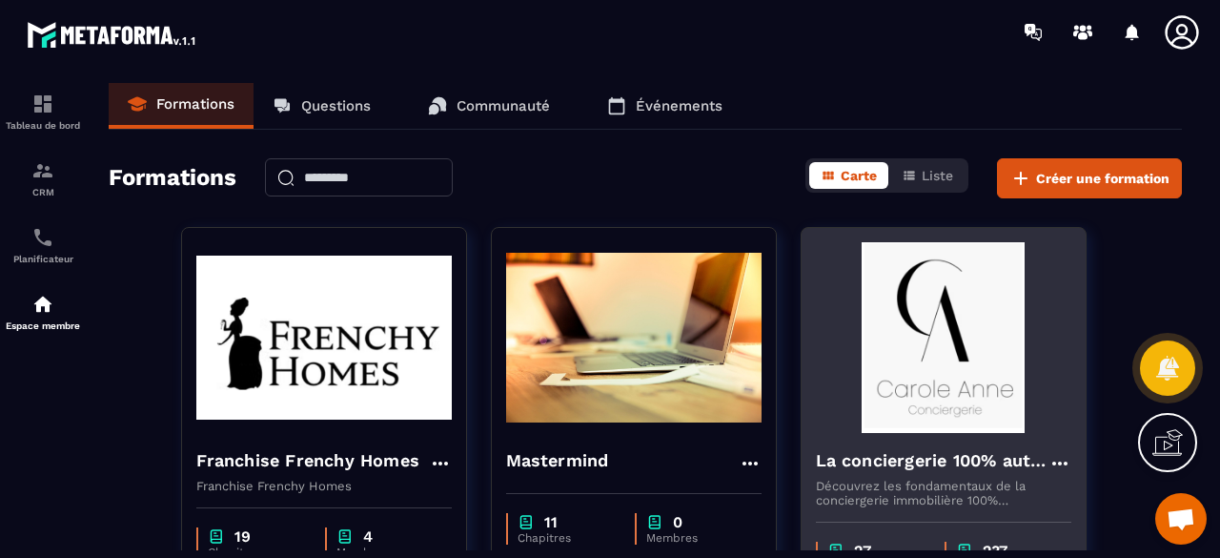
click at [886, 337] on img at bounding box center [943, 337] width 255 height 191
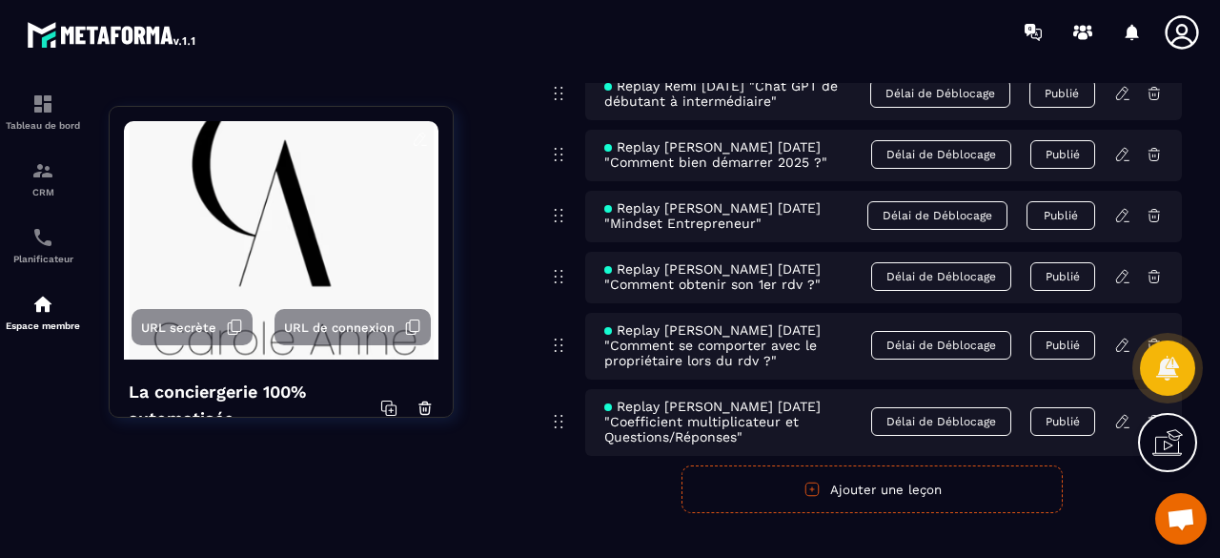
scroll to position [10161, 0]
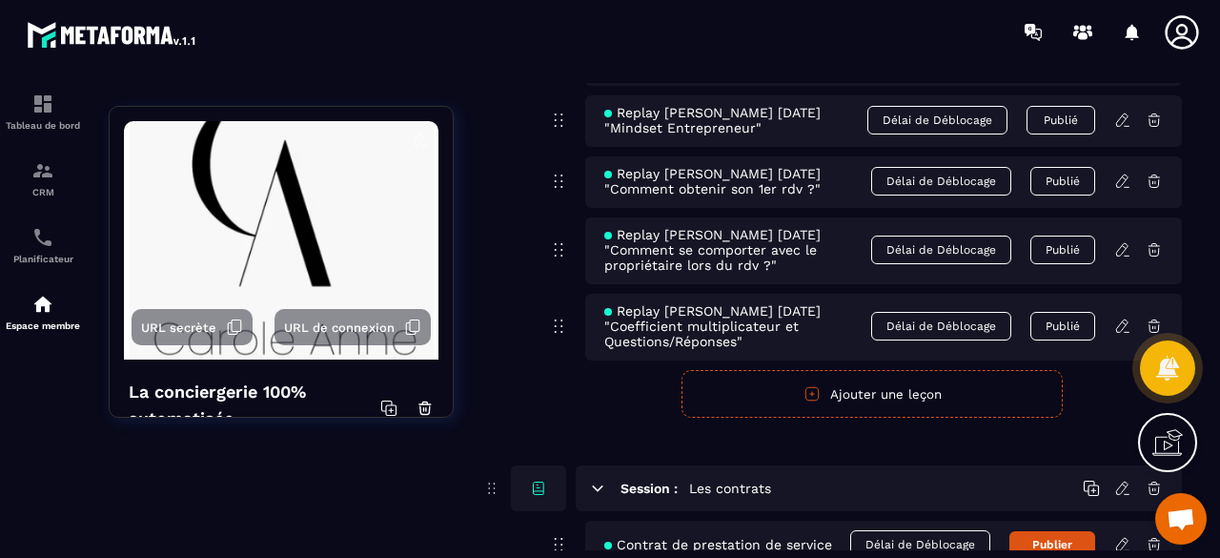
click at [871, 392] on button "Ajouter une leçon" at bounding box center [872, 394] width 381 height 48
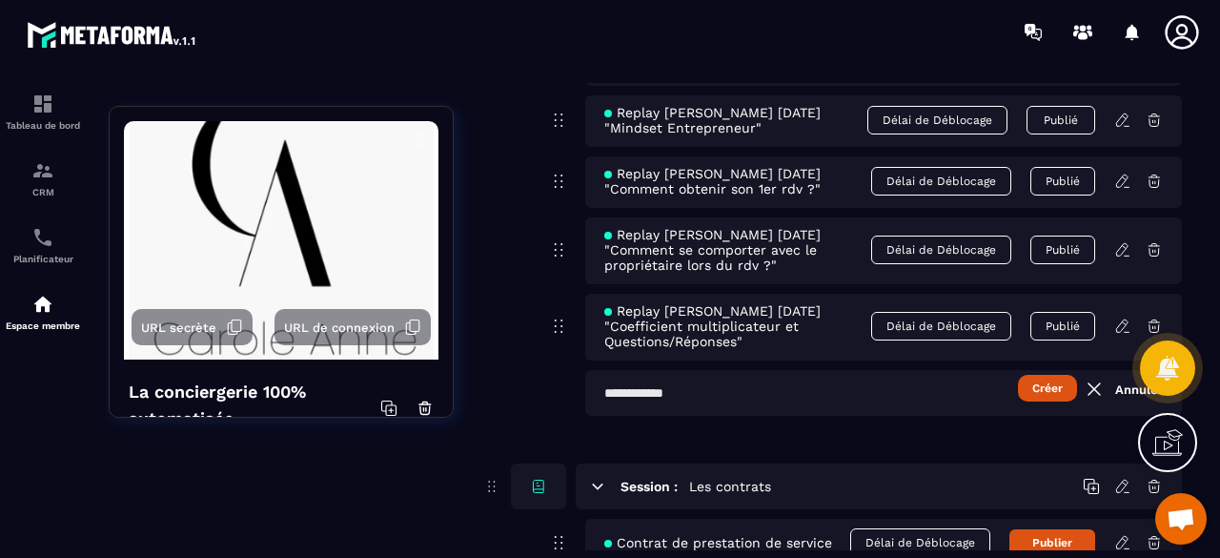
click at [799, 386] on input "text" at bounding box center [883, 393] width 597 height 46
paste input "**********"
click at [808, 381] on input "**********" at bounding box center [884, 393] width 598 height 46
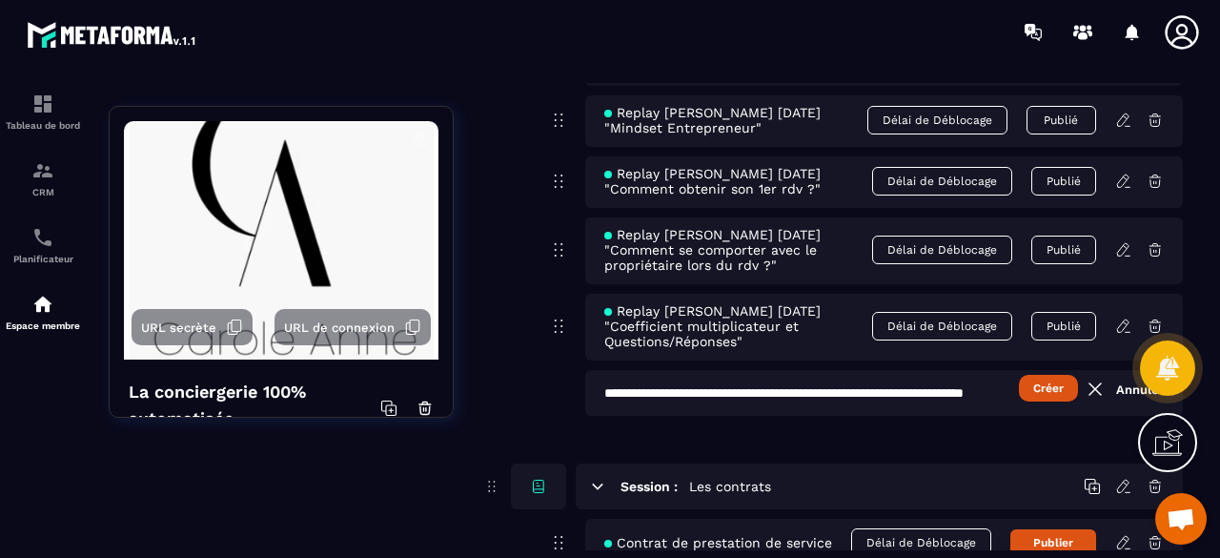
type input "**********"
click at [1049, 378] on button "Créer" at bounding box center [1048, 388] width 59 height 27
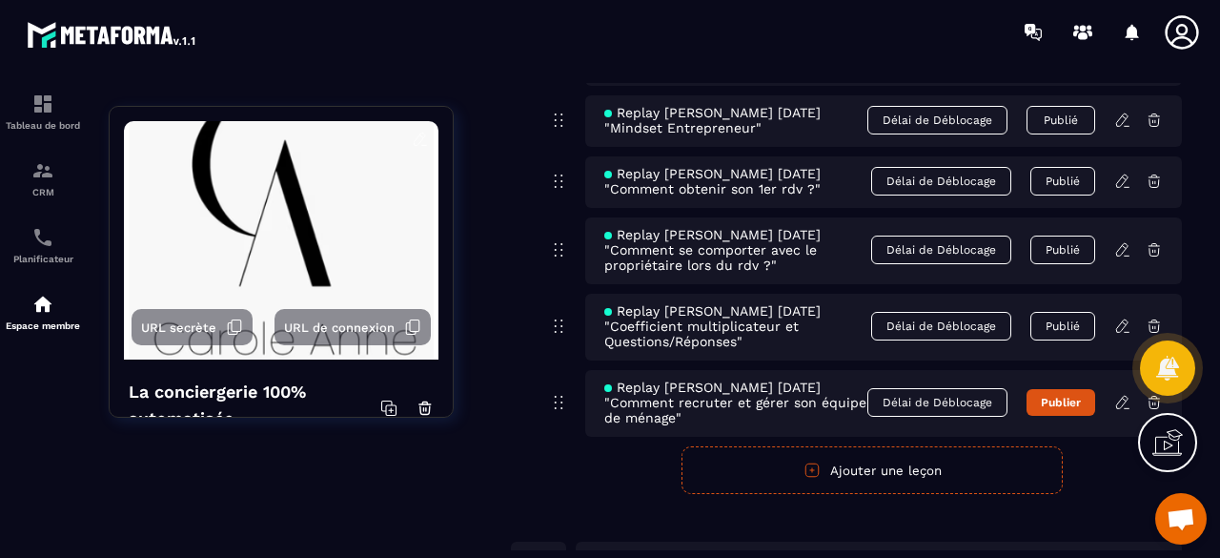
click at [1125, 396] on icon at bounding box center [1121, 402] width 11 height 12
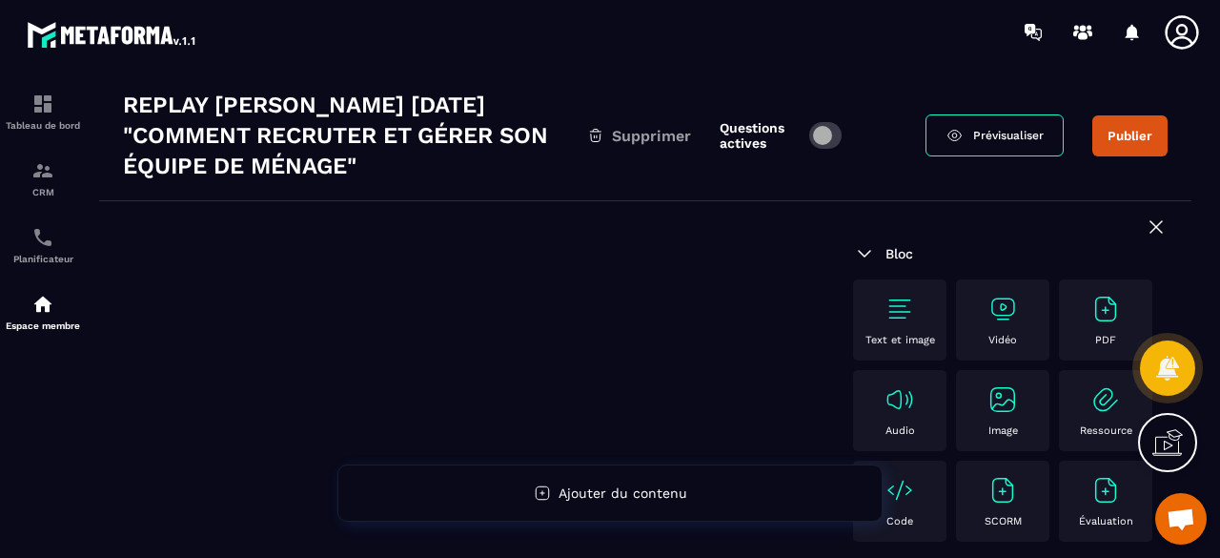
scroll to position [95, 0]
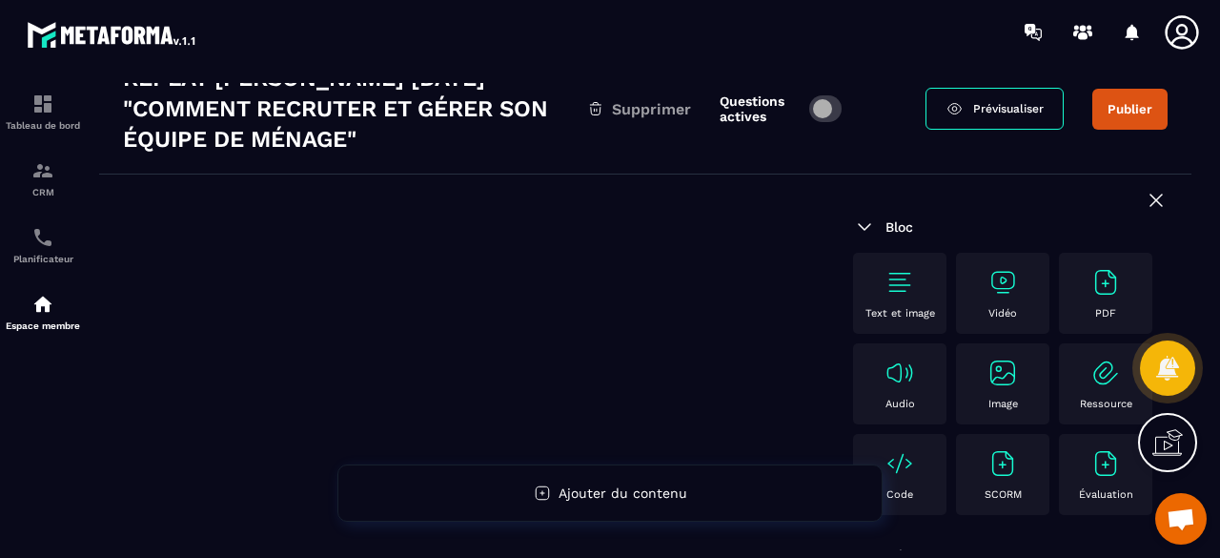
click at [1009, 274] on img at bounding box center [1003, 282] width 31 height 31
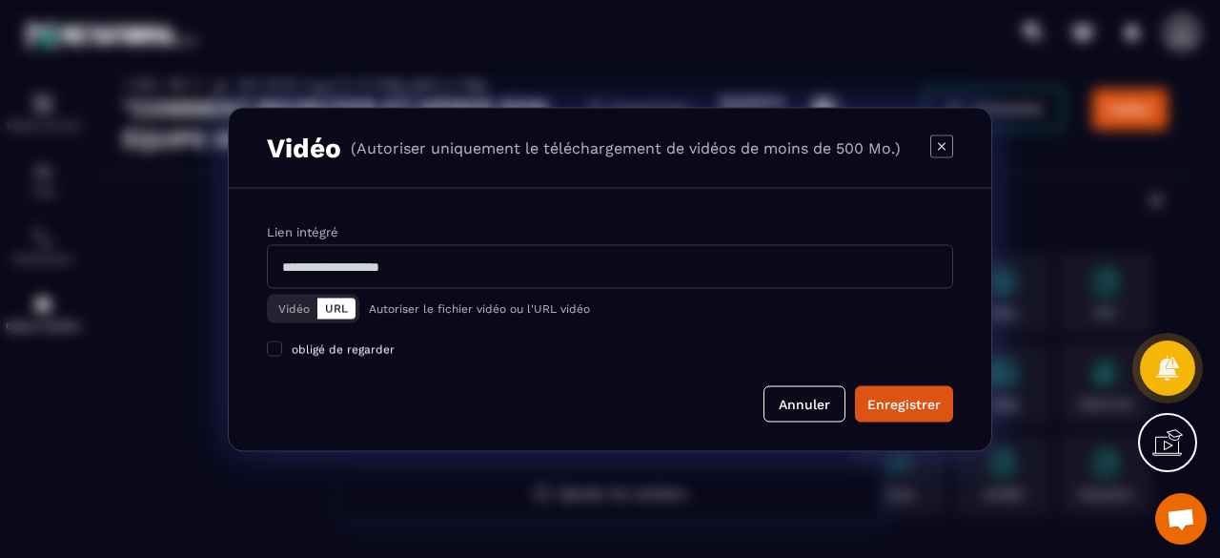
click at [297, 300] on button "Vidéo" at bounding box center [294, 307] width 47 height 21
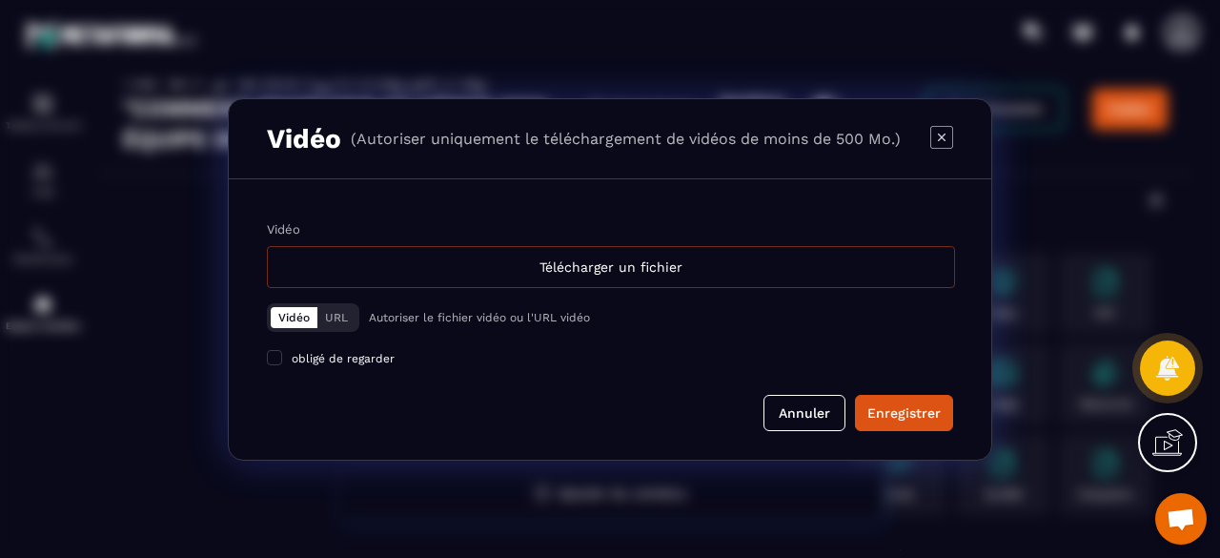
click at [585, 250] on div "Télécharger un fichier" at bounding box center [611, 267] width 688 height 42
click at [0, 0] on input "Vidéo Télécharger un fichier" at bounding box center [0, 0] width 0 height 0
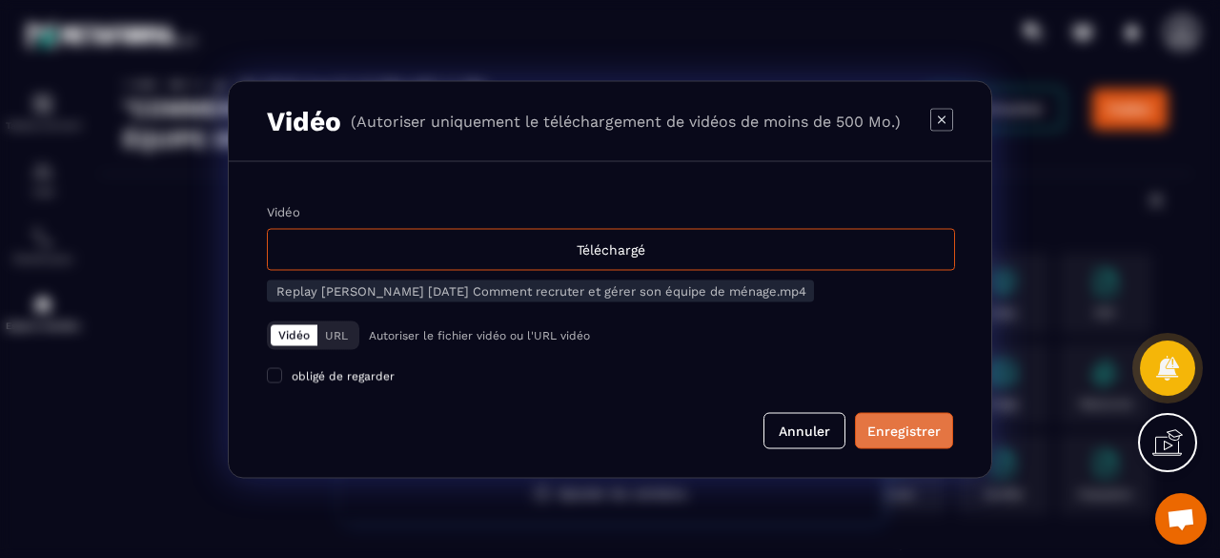
click at [940, 442] on button "Enregistrer" at bounding box center [904, 430] width 98 height 36
click at [932, 438] on div "Enregistrer" at bounding box center [903, 429] width 73 height 19
click at [810, 426] on button "Annuler" at bounding box center [805, 430] width 82 height 36
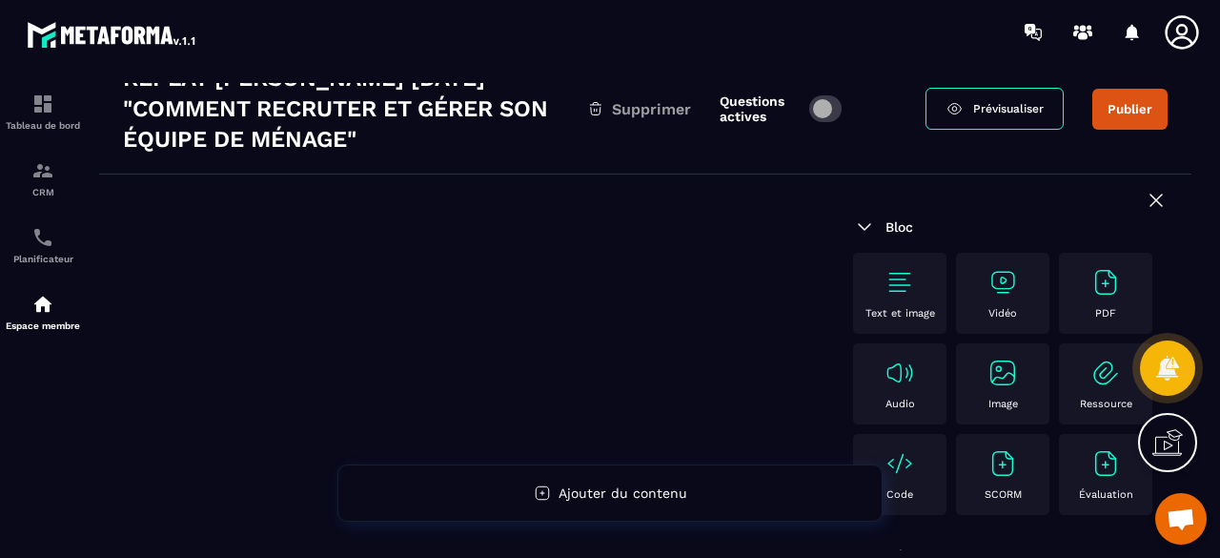
click at [1024, 294] on div "Vidéo" at bounding box center [1003, 293] width 74 height 52
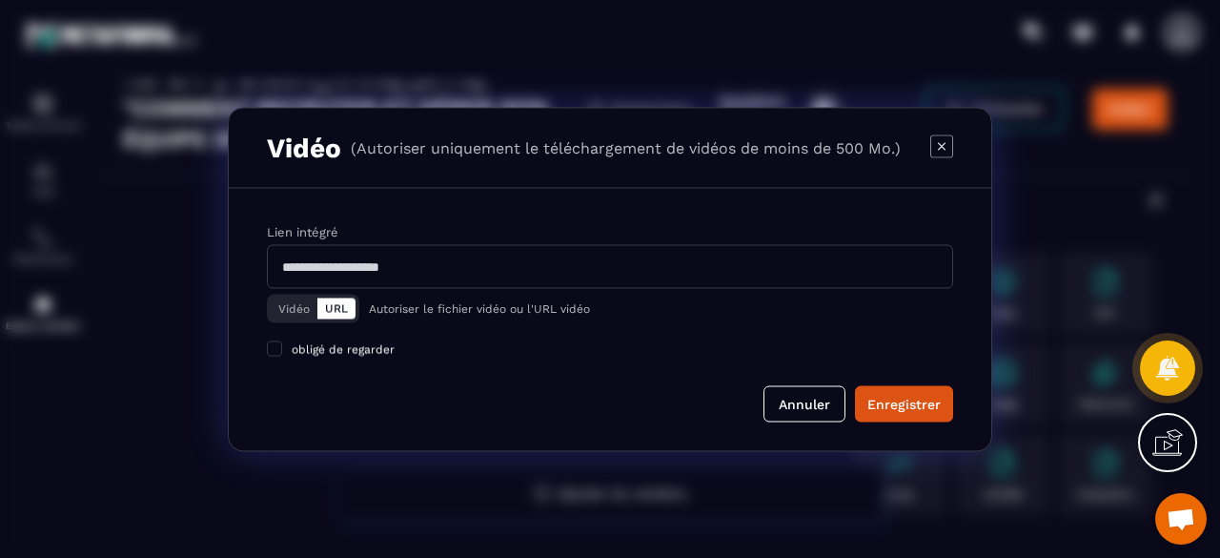
click at [305, 314] on button "Vidéo" at bounding box center [294, 307] width 47 height 21
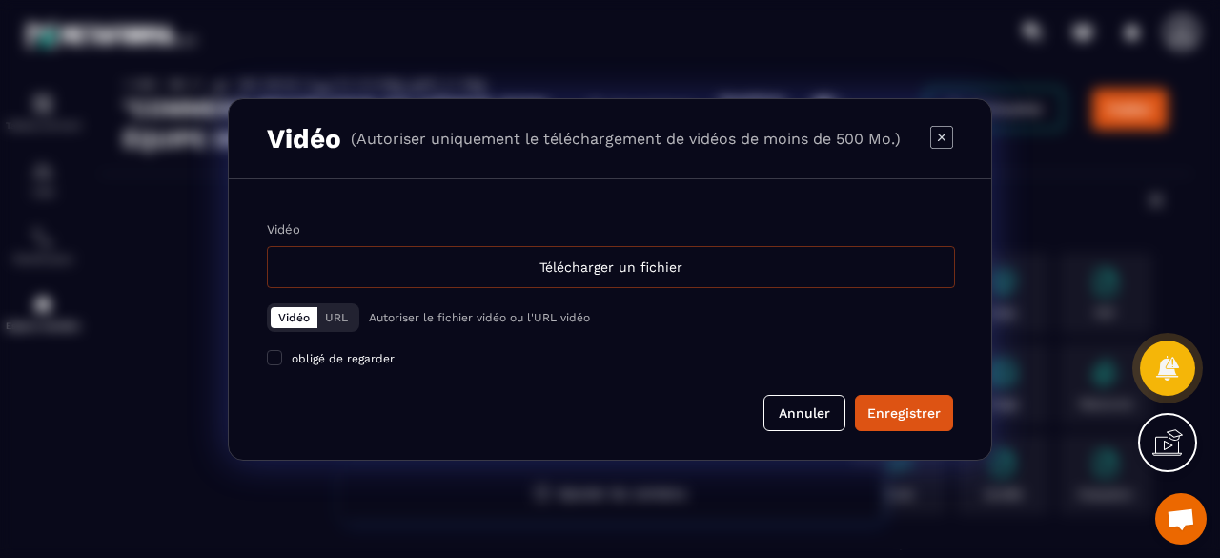
click at [662, 264] on div "Télécharger un fichier" at bounding box center [611, 267] width 688 height 42
click at [0, 0] on input "Vidéo Télécharger un fichier" at bounding box center [0, 0] width 0 height 0
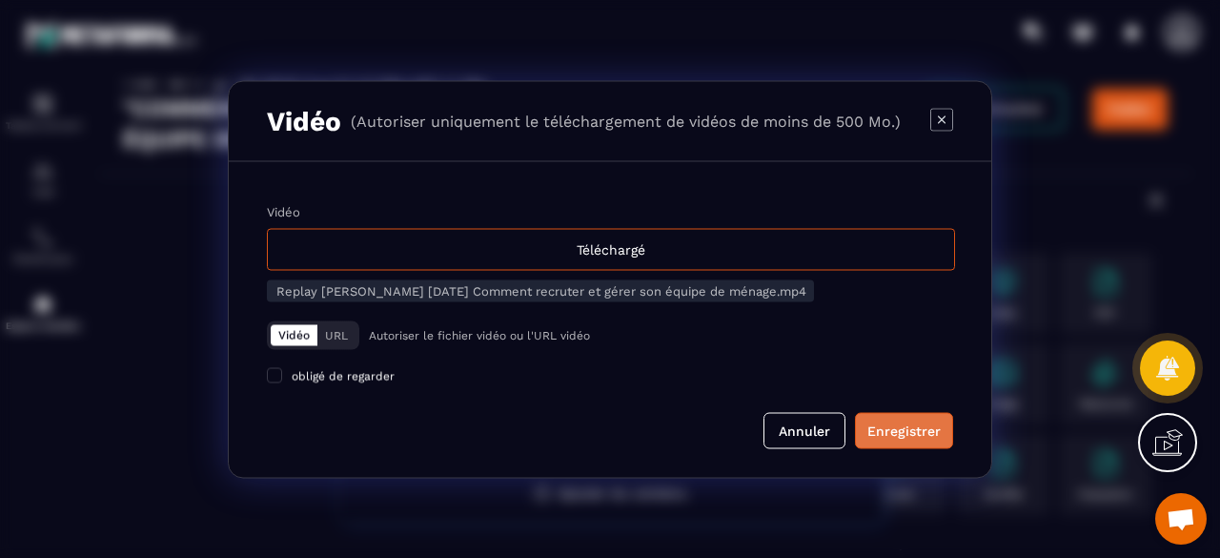
click at [915, 438] on div "Enregistrer" at bounding box center [903, 429] width 73 height 19
click at [917, 438] on div "Enregistrer" at bounding box center [903, 429] width 73 height 19
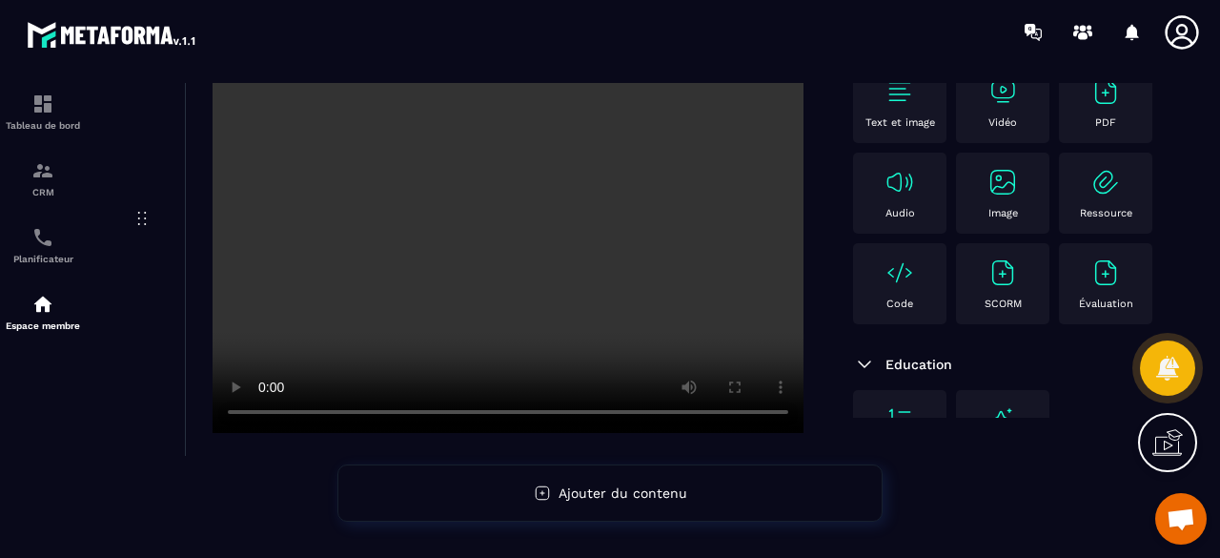
scroll to position [0, 0]
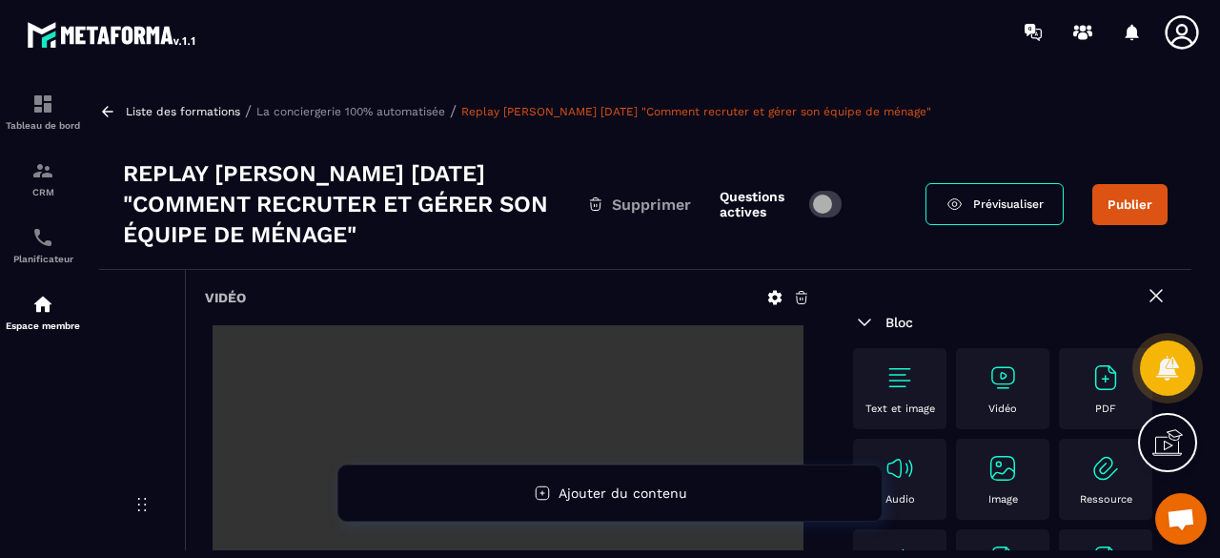
click at [1135, 209] on button "Publier" at bounding box center [1129, 204] width 75 height 41
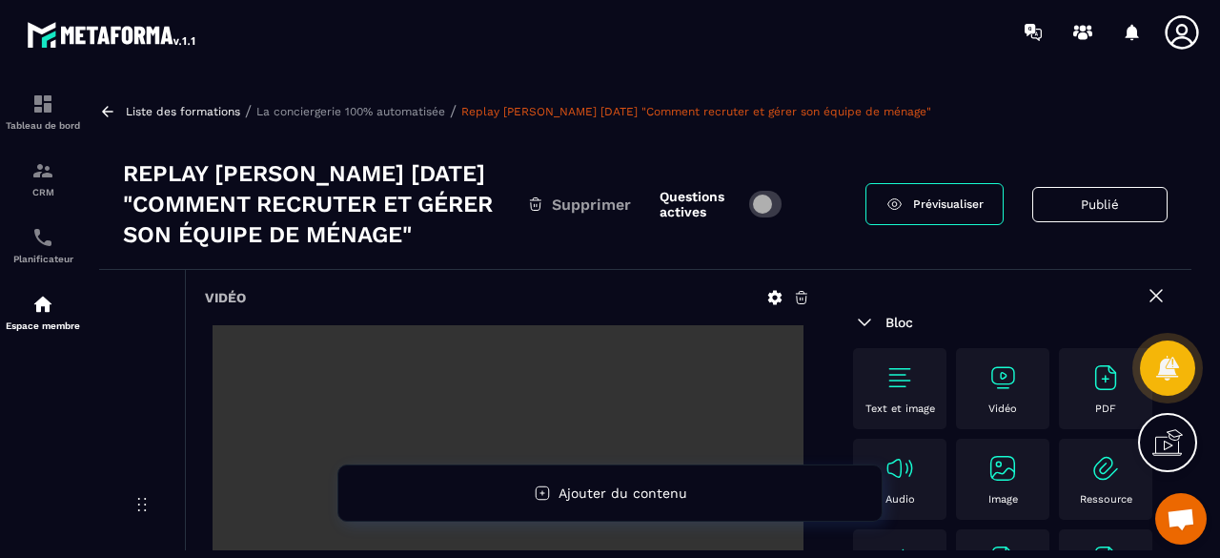
click at [404, 113] on p "La conciergerie 100% automatisée" at bounding box center [350, 111] width 189 height 13
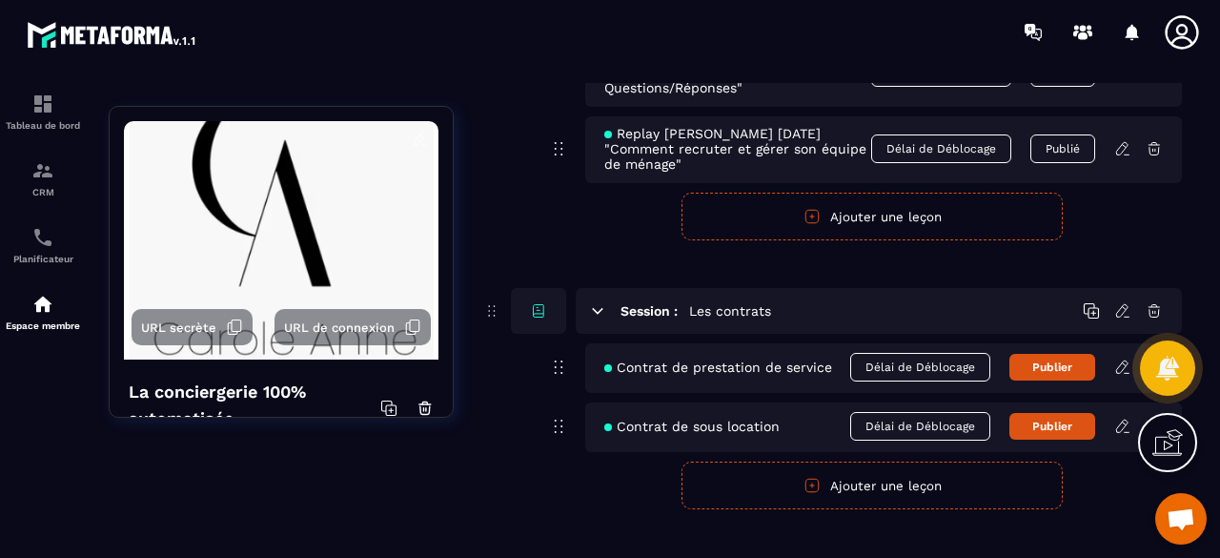
scroll to position [10319, 0]
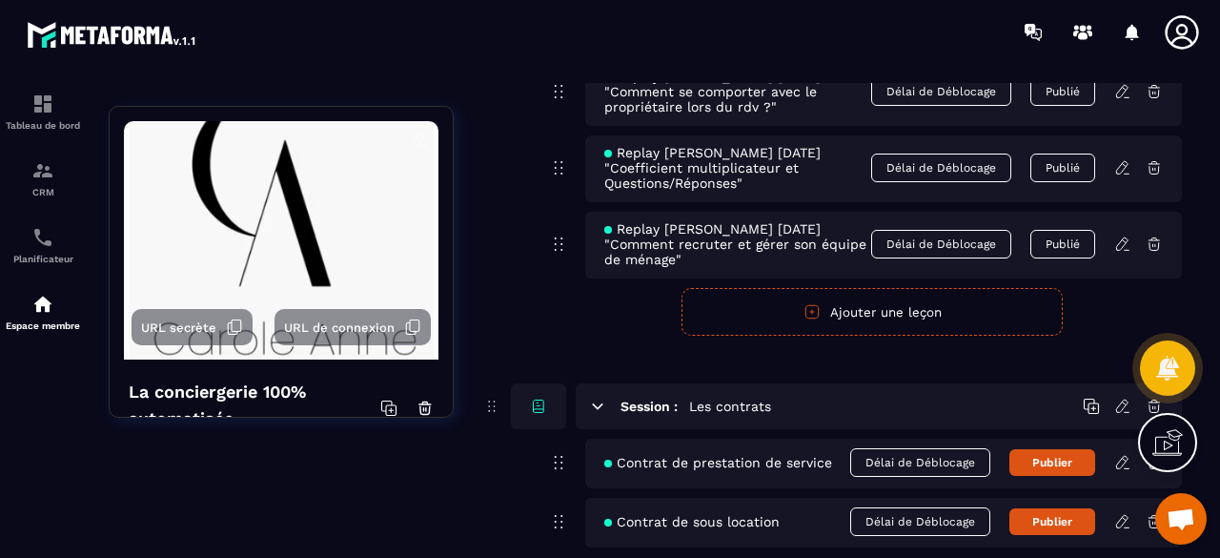
click at [818, 303] on icon "button" at bounding box center [812, 311] width 17 height 17
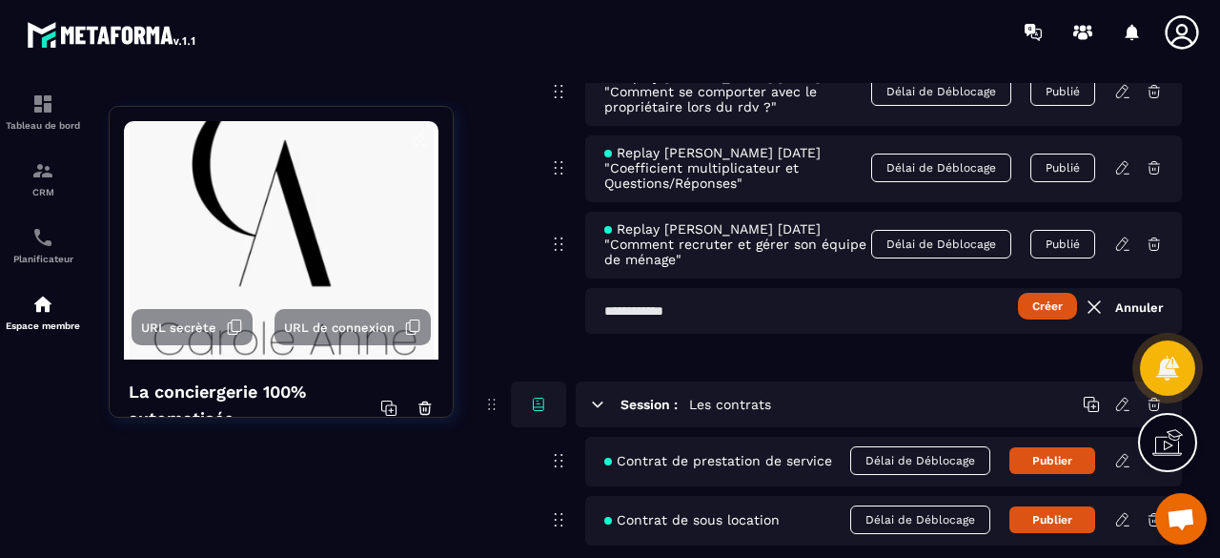
click at [736, 294] on input "text" at bounding box center [883, 311] width 597 height 46
paste input "**********"
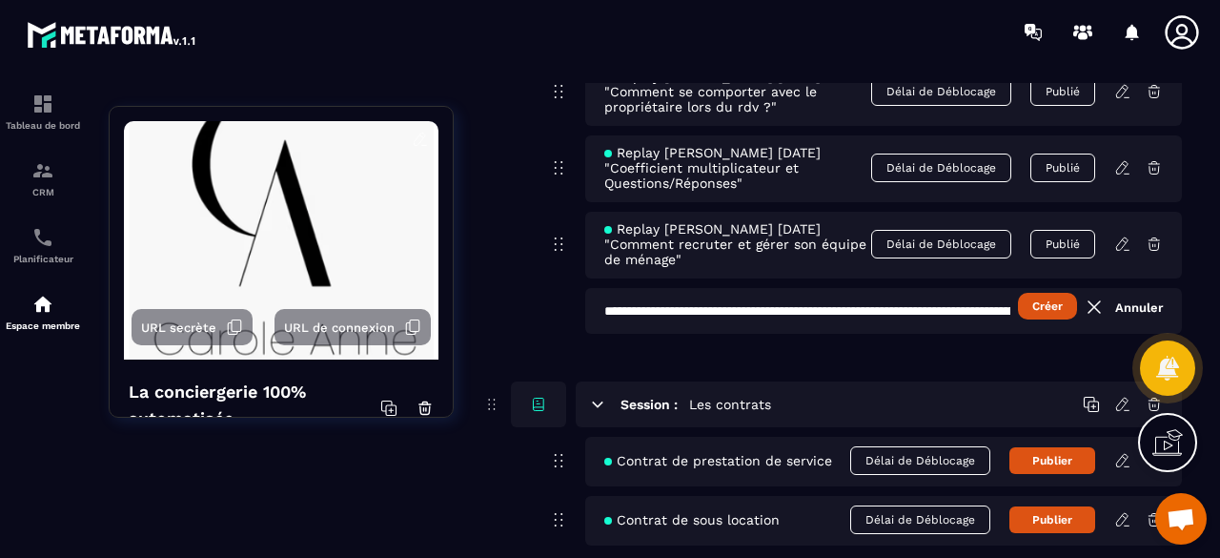
scroll to position [0, 237]
type input "**********"
click at [1051, 293] on button "Créer" at bounding box center [1048, 306] width 59 height 27
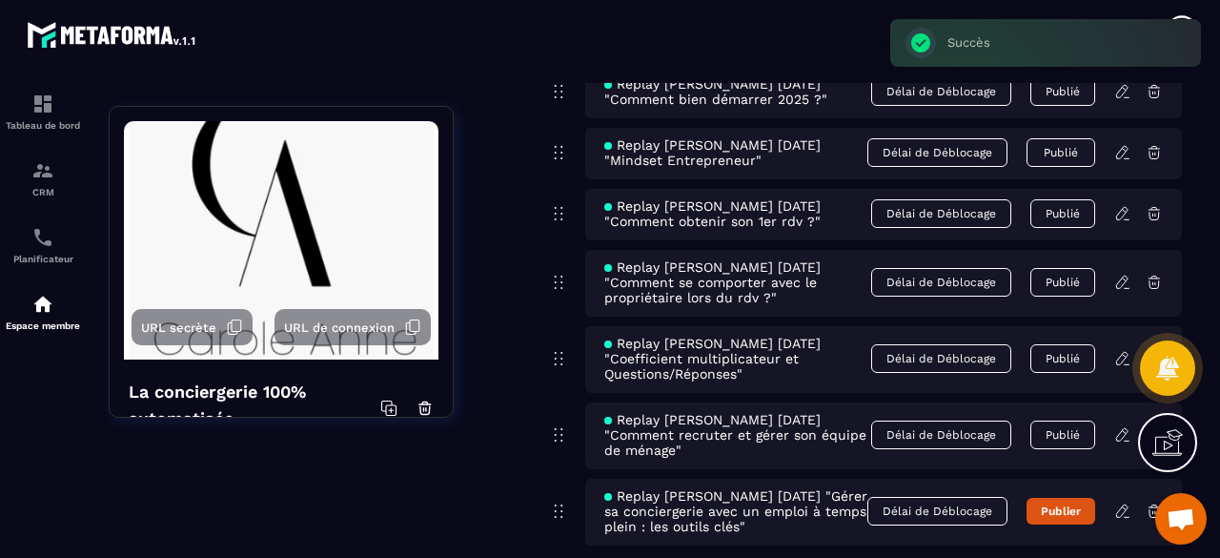
scroll to position [10415, 0]
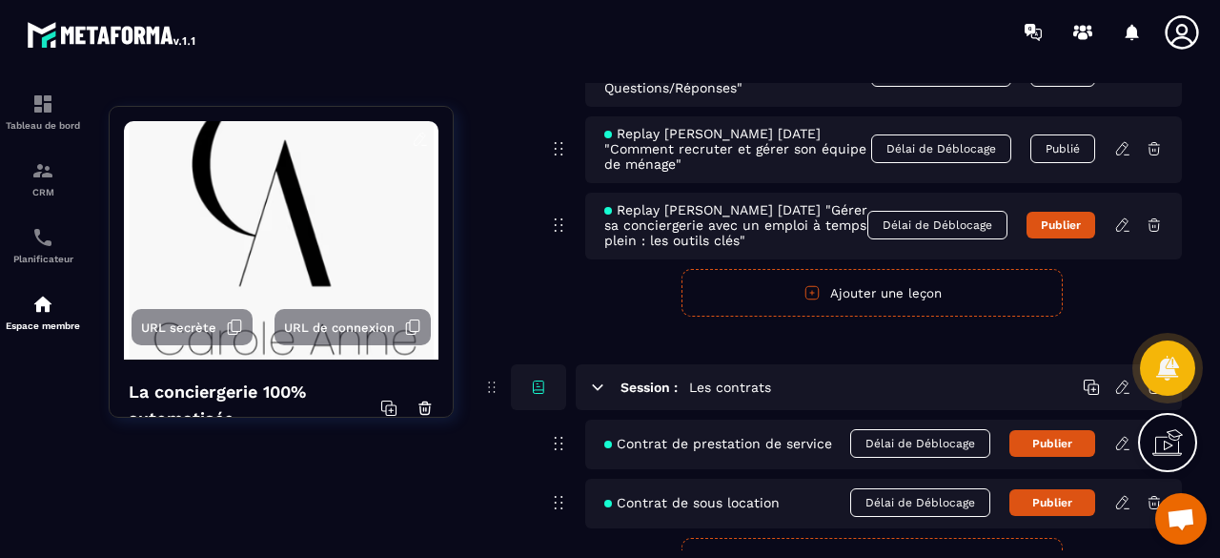
click at [1122, 218] on icon at bounding box center [1121, 224] width 11 height 12
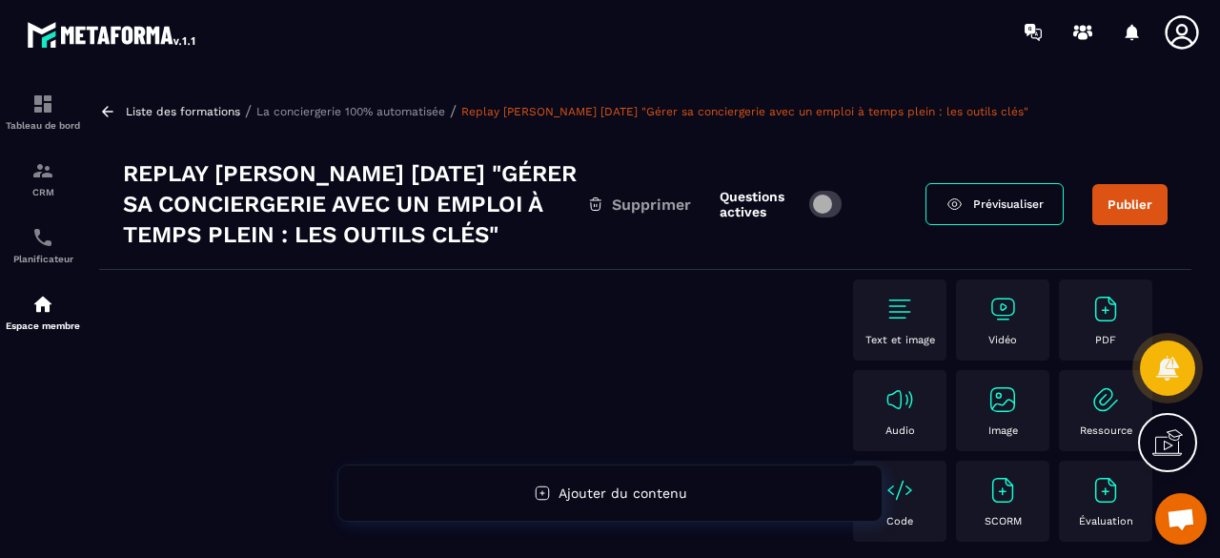
scroll to position [95, 0]
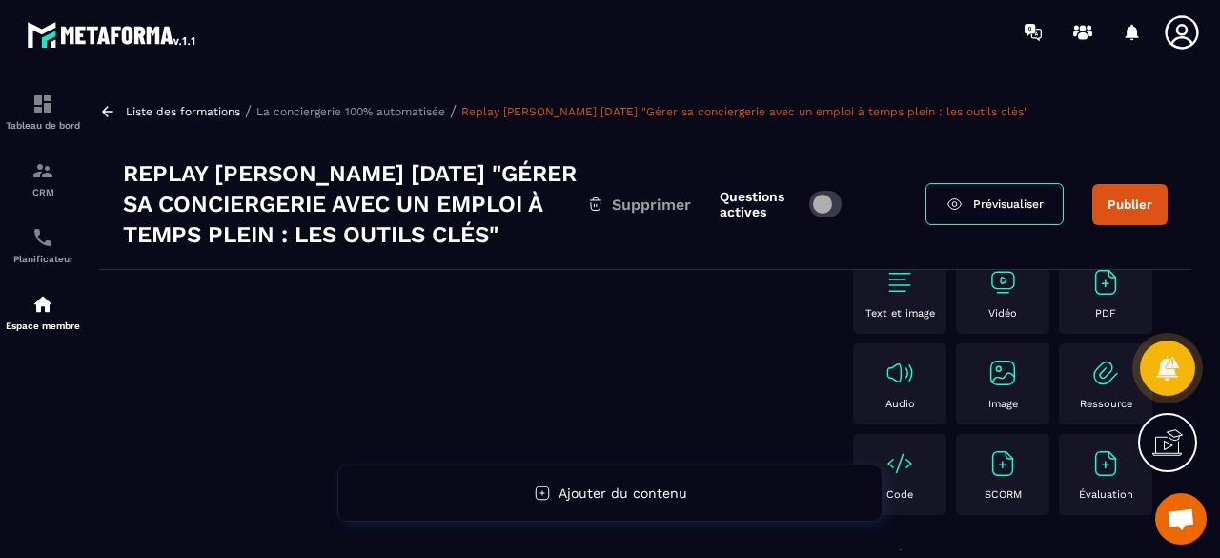
click at [1008, 316] on p "Vidéo" at bounding box center [1002, 313] width 29 height 12
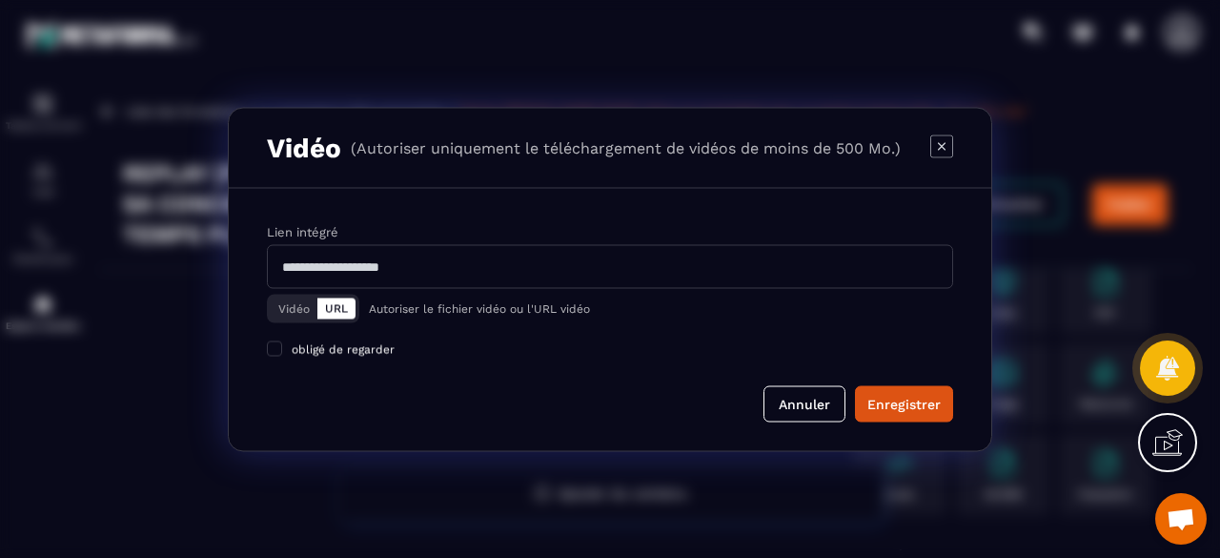
click at [284, 308] on button "Vidéo" at bounding box center [294, 307] width 47 height 21
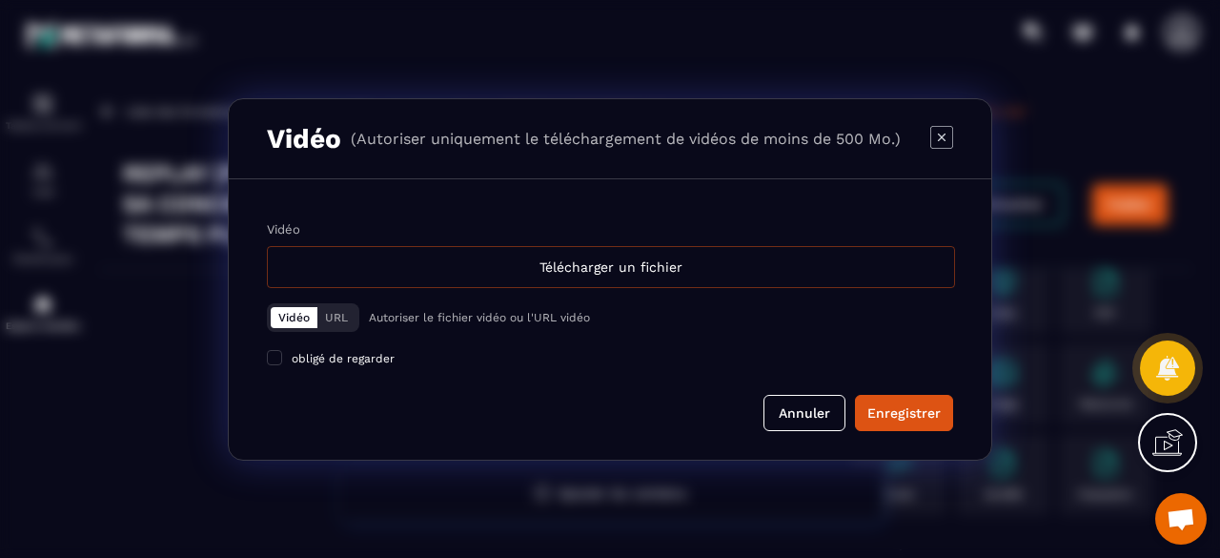
click at [480, 265] on div "Télécharger un fichier" at bounding box center [611, 267] width 688 height 42
click at [0, 0] on input "Vidéo Télécharger un fichier" at bounding box center [0, 0] width 0 height 0
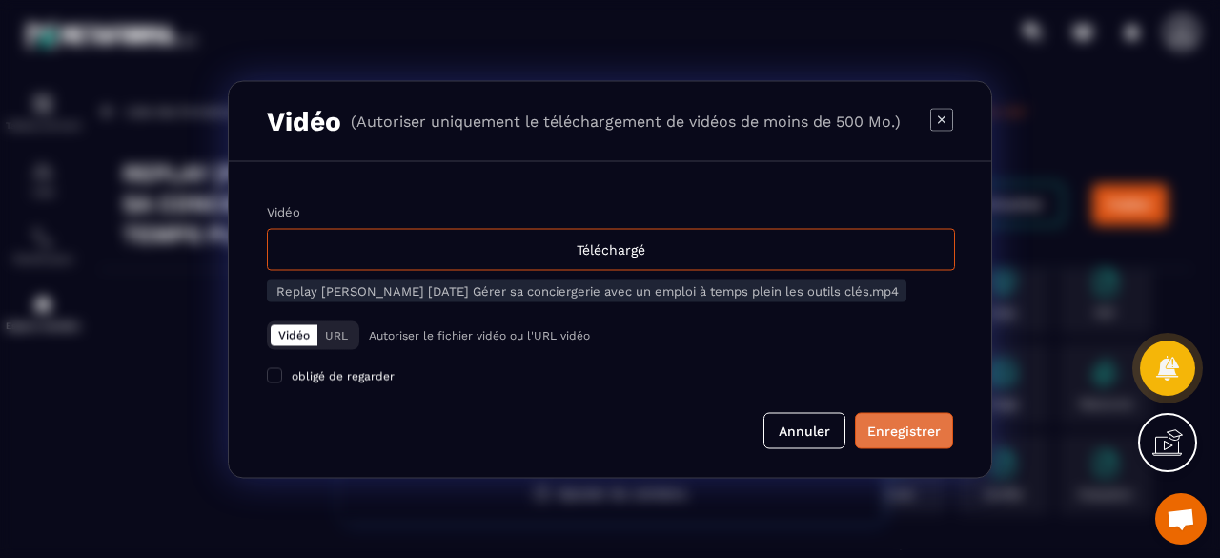
click at [912, 433] on div "Enregistrer" at bounding box center [903, 429] width 73 height 19
click at [656, 433] on div "Annuler" at bounding box center [610, 430] width 686 height 36
click at [607, 420] on div "Annuler" at bounding box center [610, 430] width 686 height 36
click at [825, 431] on button "Annuler" at bounding box center [826, 430] width 82 height 36
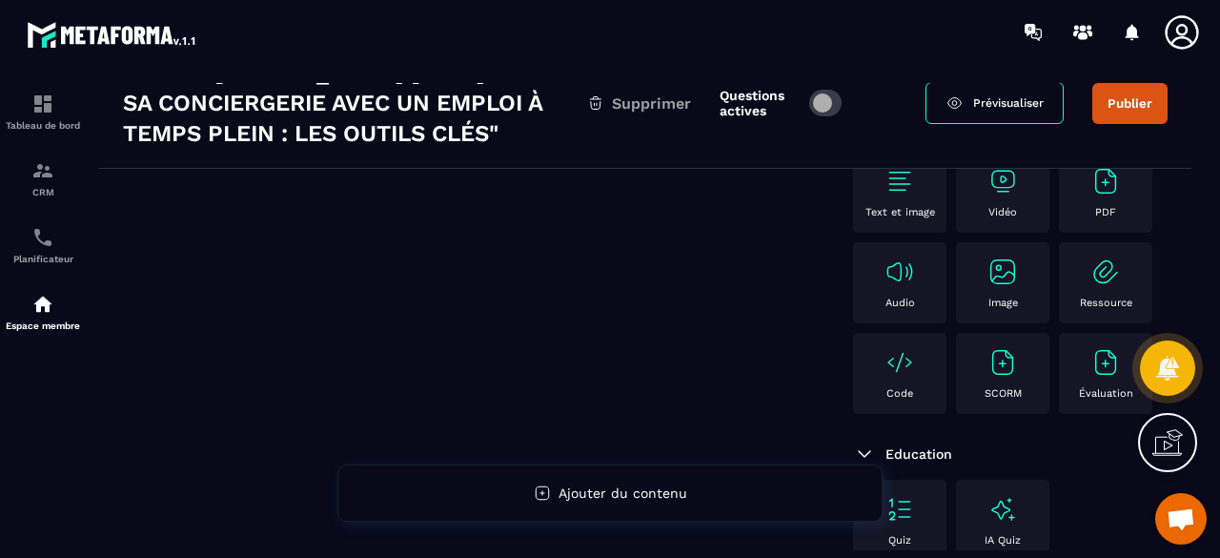
scroll to position [0, 0]
